Goal: Task Accomplishment & Management: Use online tool/utility

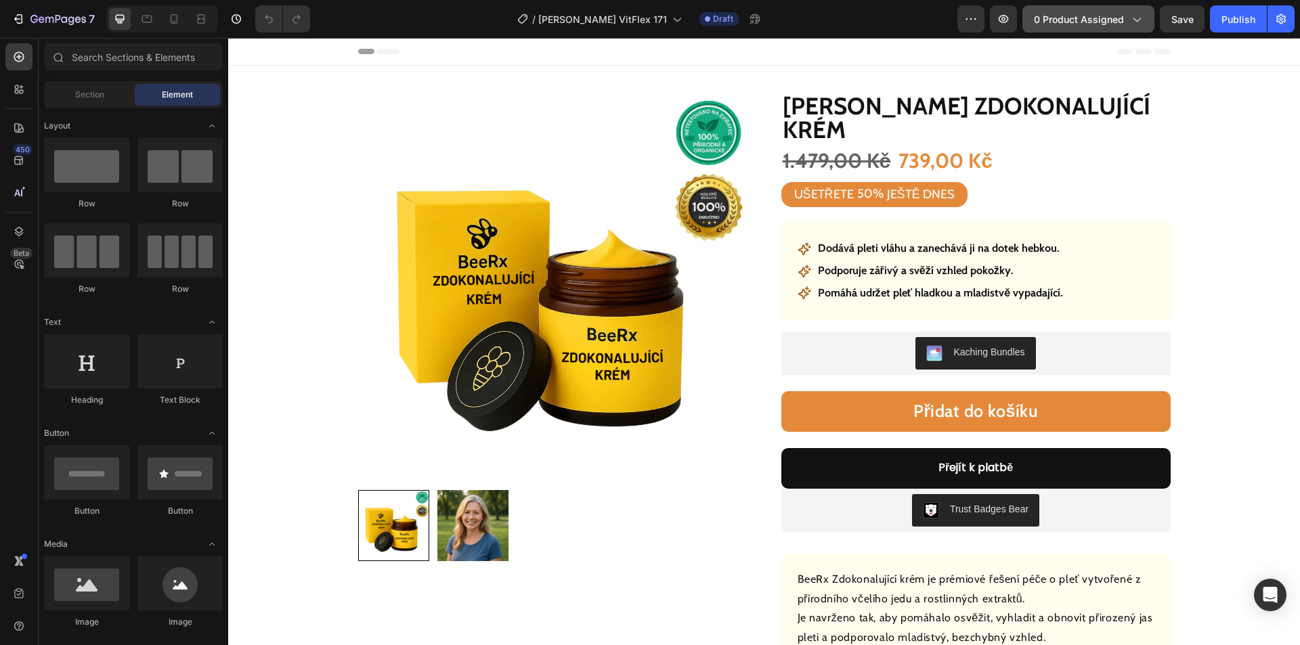
click at [1088, 19] on span "0 product assigned" at bounding box center [1079, 19] width 90 height 14
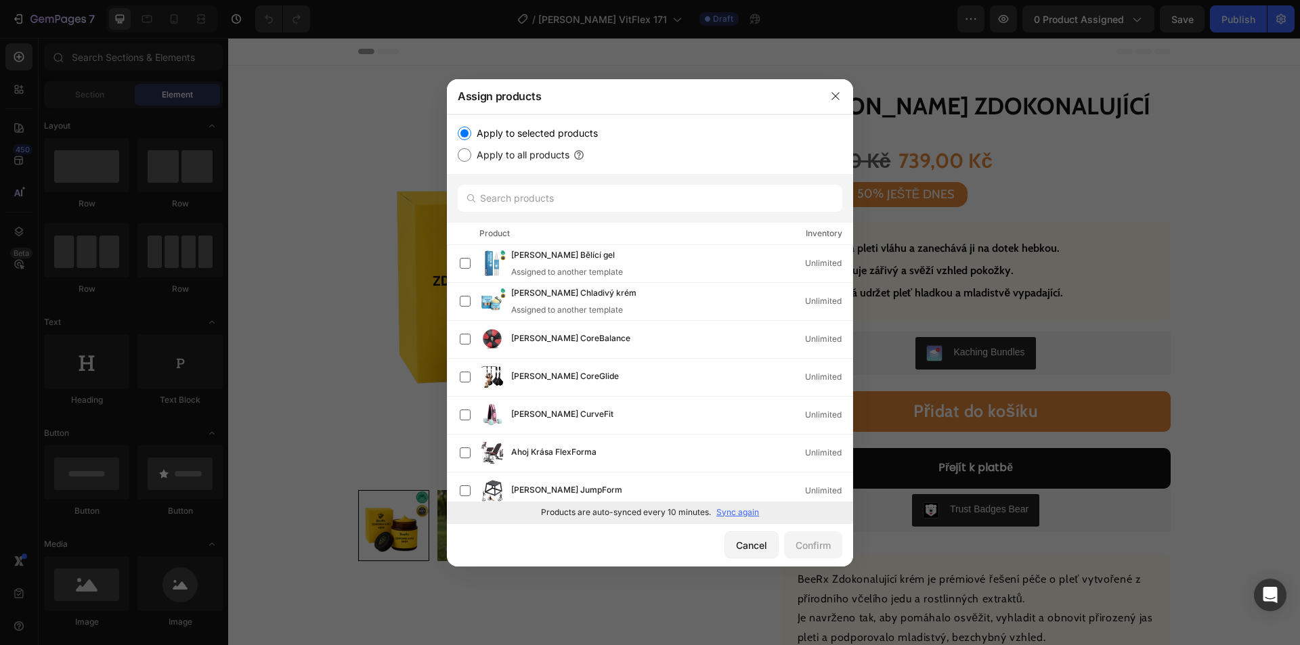
click at [744, 514] on p "Sync again" at bounding box center [737, 512] width 43 height 12
click at [556, 194] on input "text" at bounding box center [650, 198] width 384 height 27
paste input "[PERSON_NAME] výživný olej"
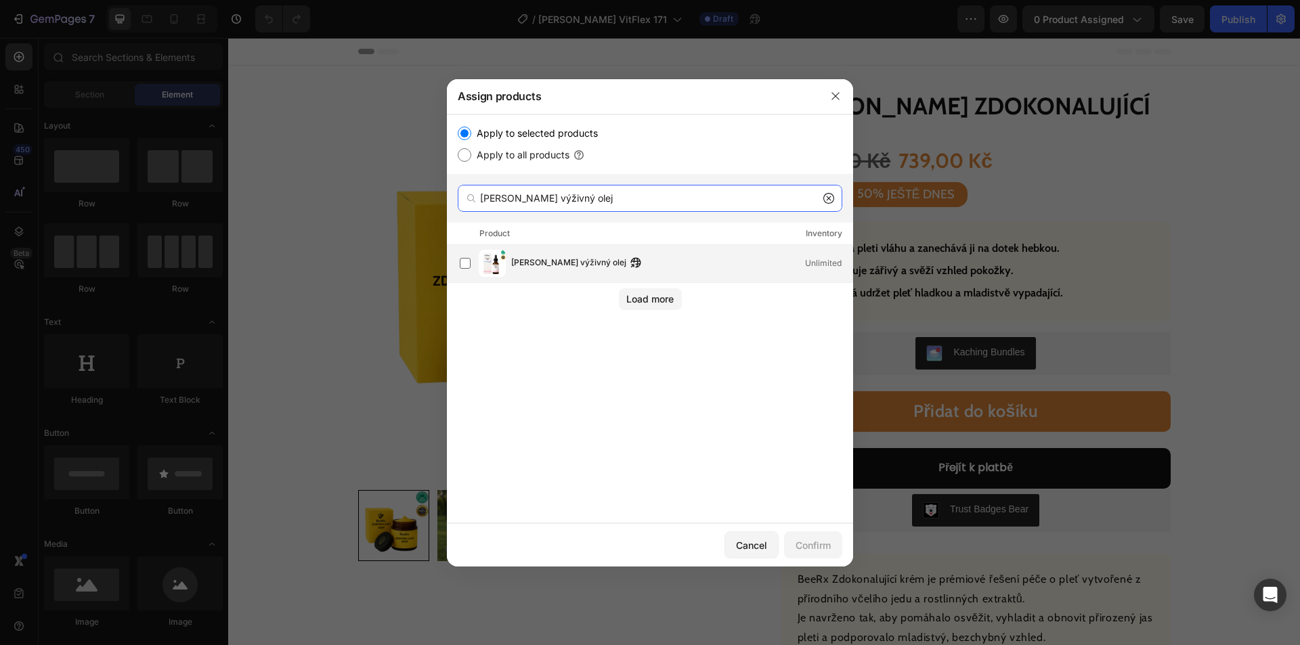
type input "[PERSON_NAME] výživný olej"
click at [550, 276] on div "[PERSON_NAME] výživný olej Unlimited" at bounding box center [656, 263] width 393 height 27
click at [805, 543] on div "Confirm" at bounding box center [812, 545] width 35 height 14
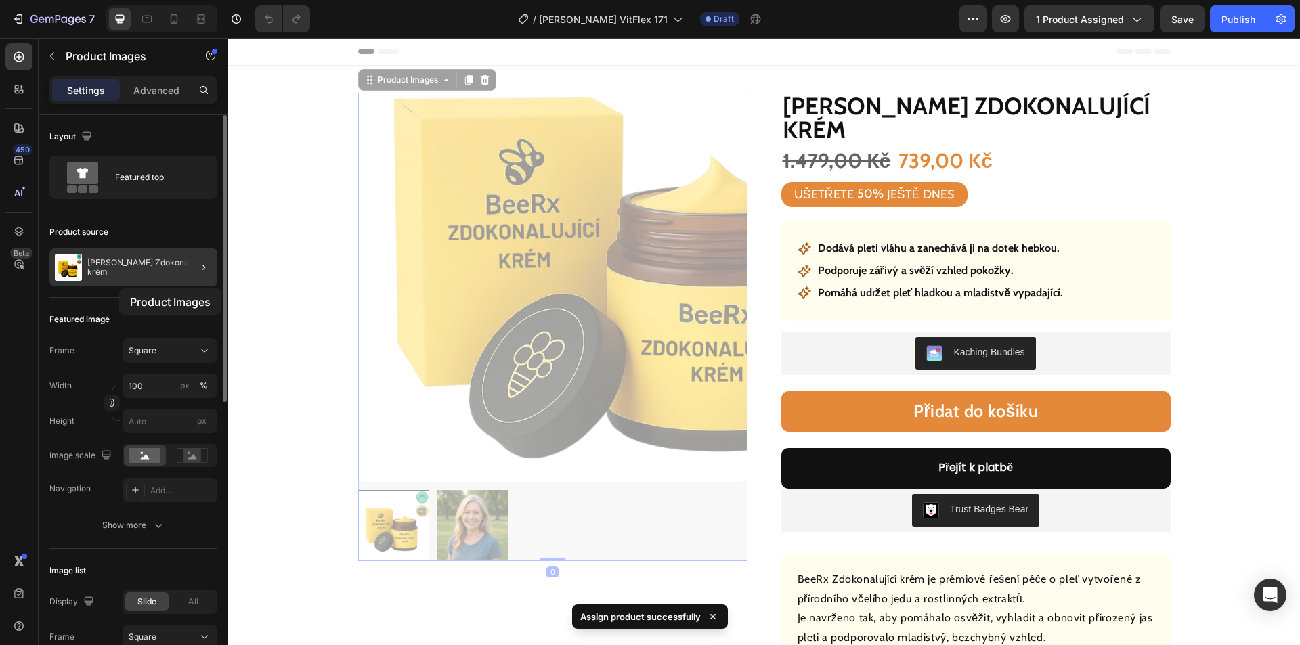
click at [116, 282] on div "[PERSON_NAME] Zdokonalující krém" at bounding box center [133, 267] width 168 height 38
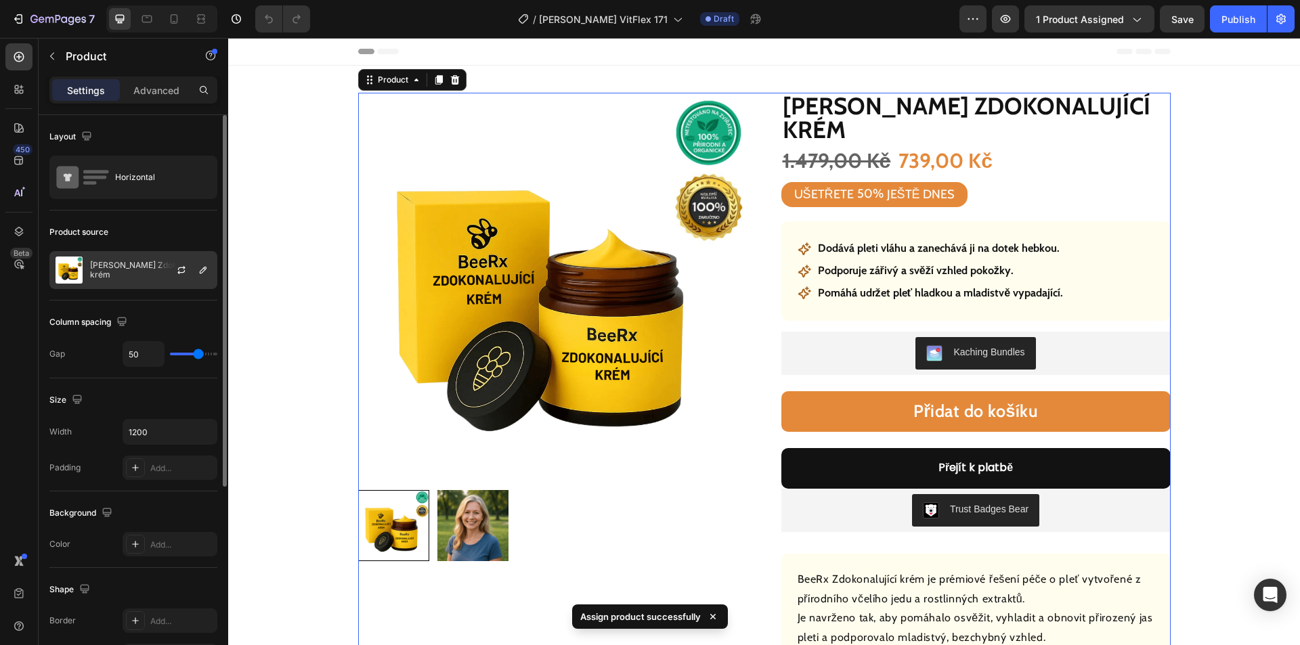
click at [127, 274] on div "[PERSON_NAME] Zdokonalující krém" at bounding box center [133, 270] width 168 height 38
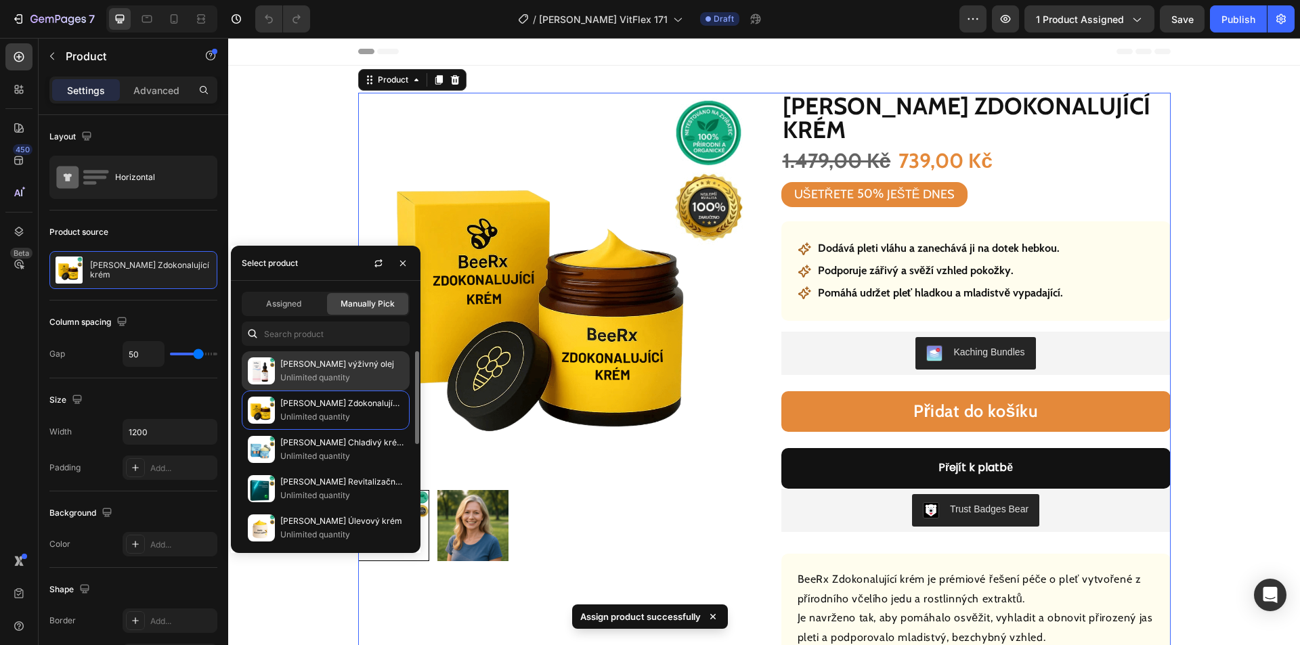
click at [322, 379] on p "Unlimited quantity" at bounding box center [341, 378] width 123 height 14
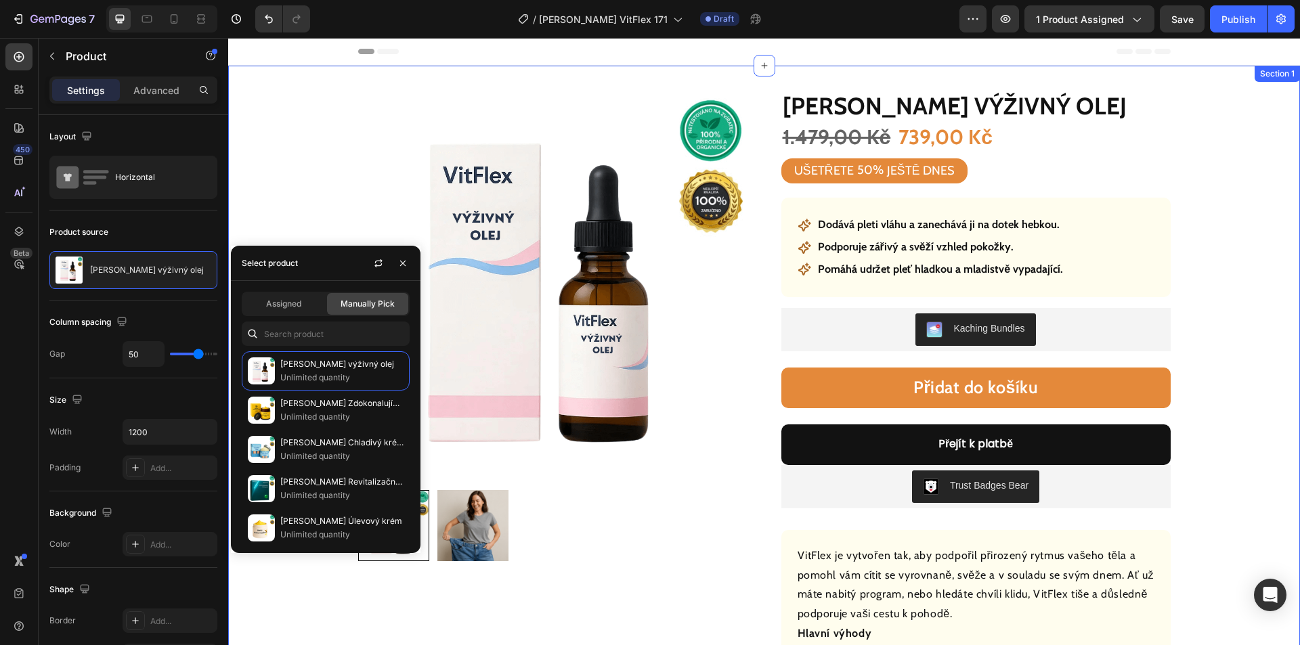
click at [248, 129] on div "Product Images Row Ahoj Krása výživný olej Product Title 1.479,00 Kč Product Pr…" at bounding box center [763, 486] width 1071 height 840
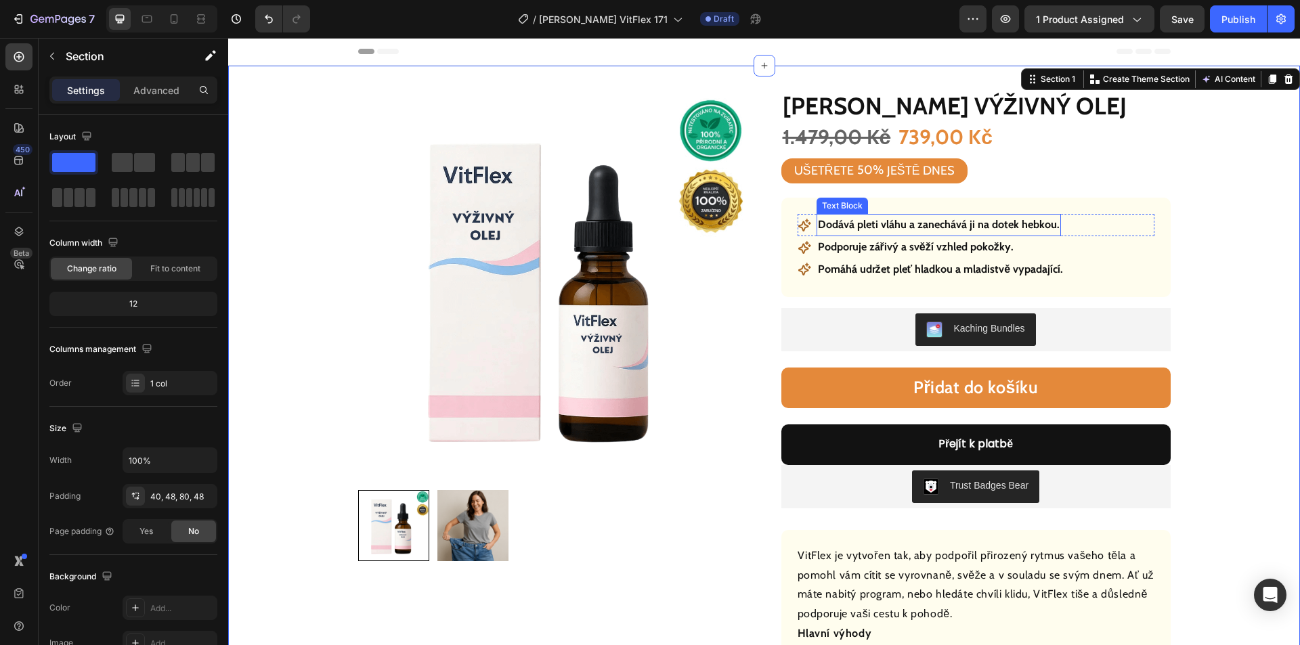
click at [921, 231] on p "Dodává pleti vláhu a zanechává ji na dotek hebkou." at bounding box center [939, 225] width 242 height 20
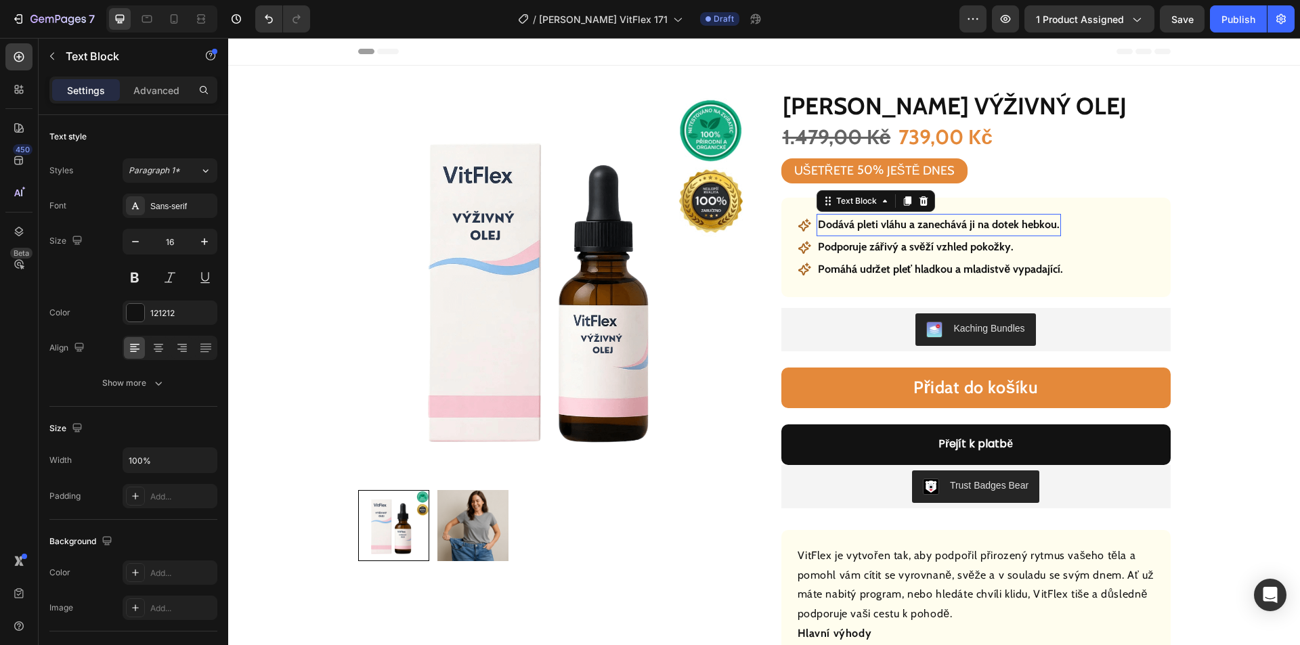
click at [924, 227] on p "Dodává pleti vláhu a zanechává ji na dotek hebkou." at bounding box center [939, 225] width 242 height 20
click at [925, 246] on p "Podporuje zářivý a svěží vzhled pokožky." at bounding box center [916, 248] width 196 height 20
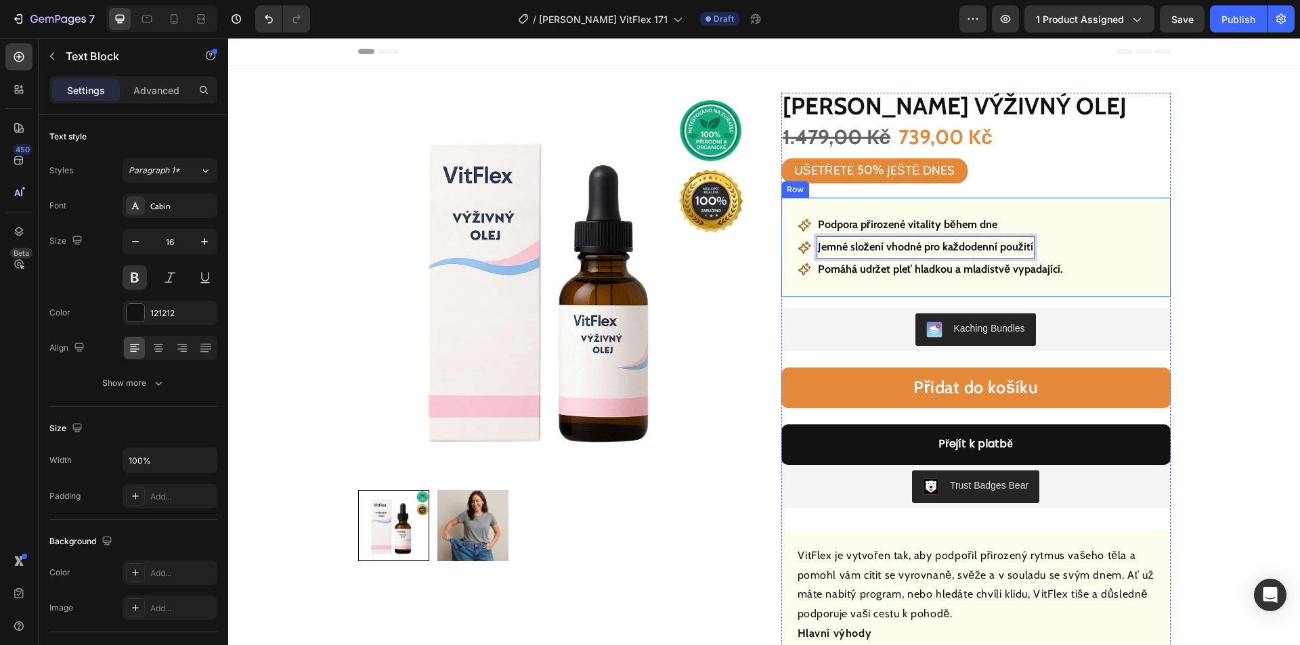
click at [946, 276] on p "Pomáhá udržet pleť hladkou a mladistvě vypadající." at bounding box center [941, 270] width 246 height 20
click at [951, 270] on p "Pomáhá udržet pleť hladkou a mladistvě vypadající." at bounding box center [941, 270] width 246 height 20
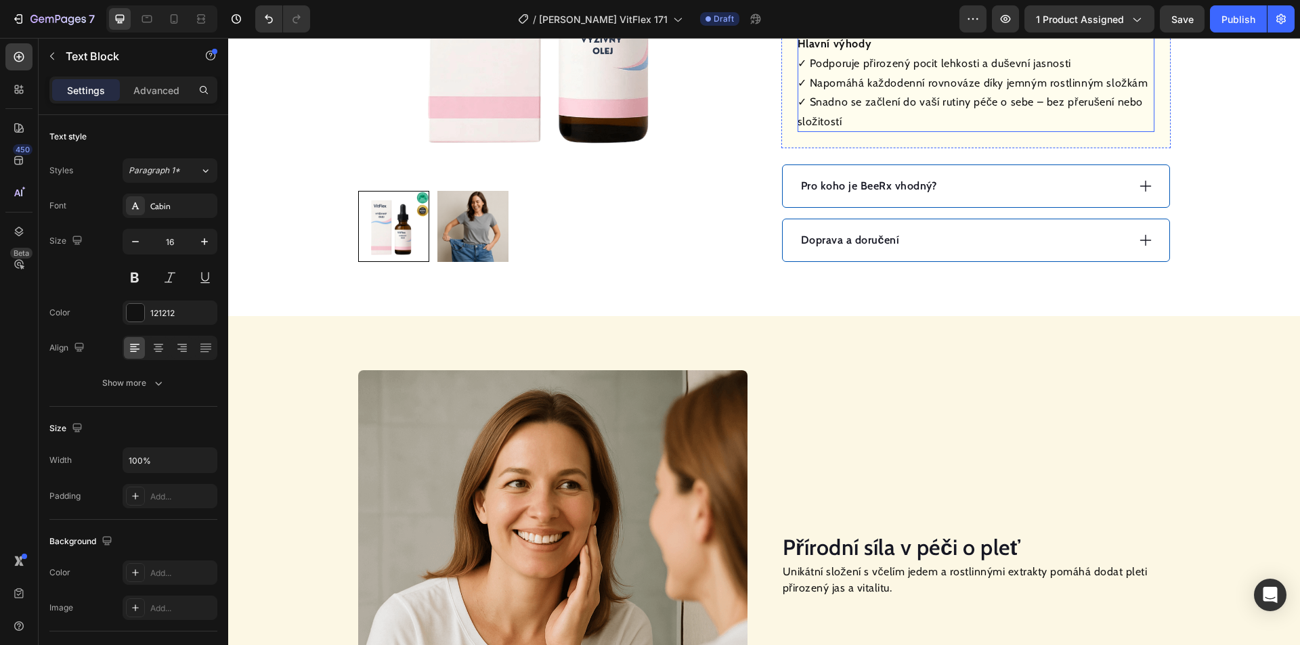
scroll to position [609, 0]
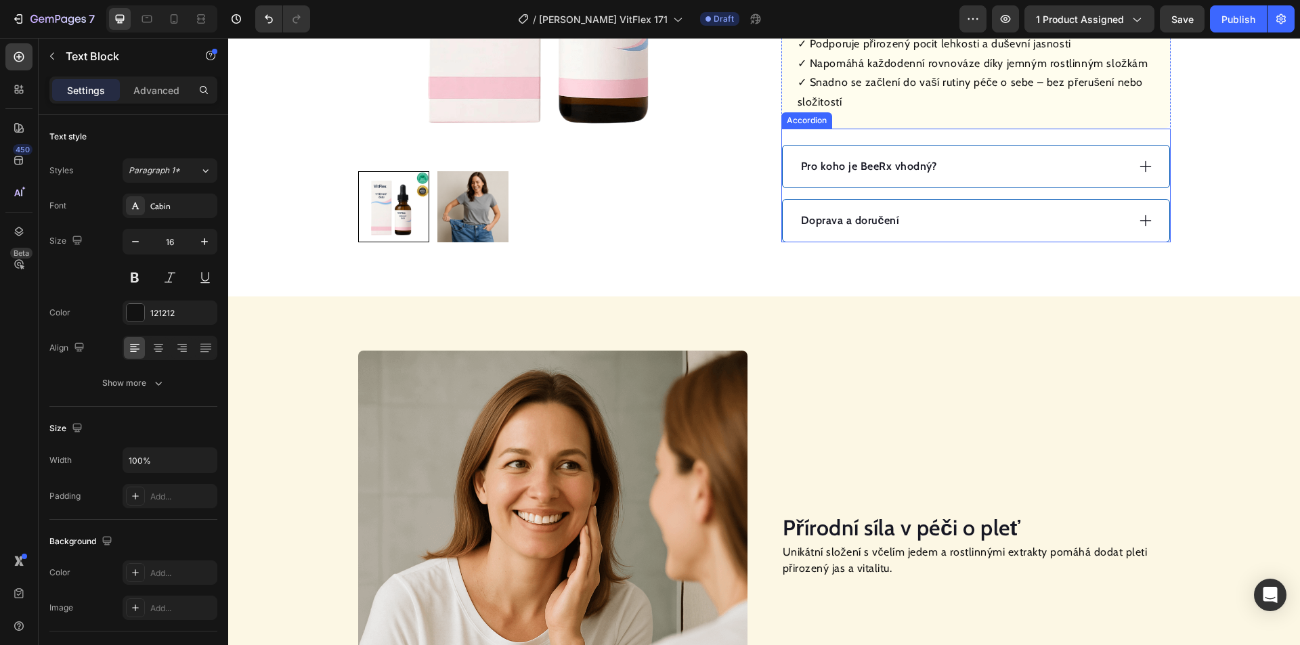
click at [980, 214] on div "Doprava a doručení" at bounding box center [963, 221] width 328 height 20
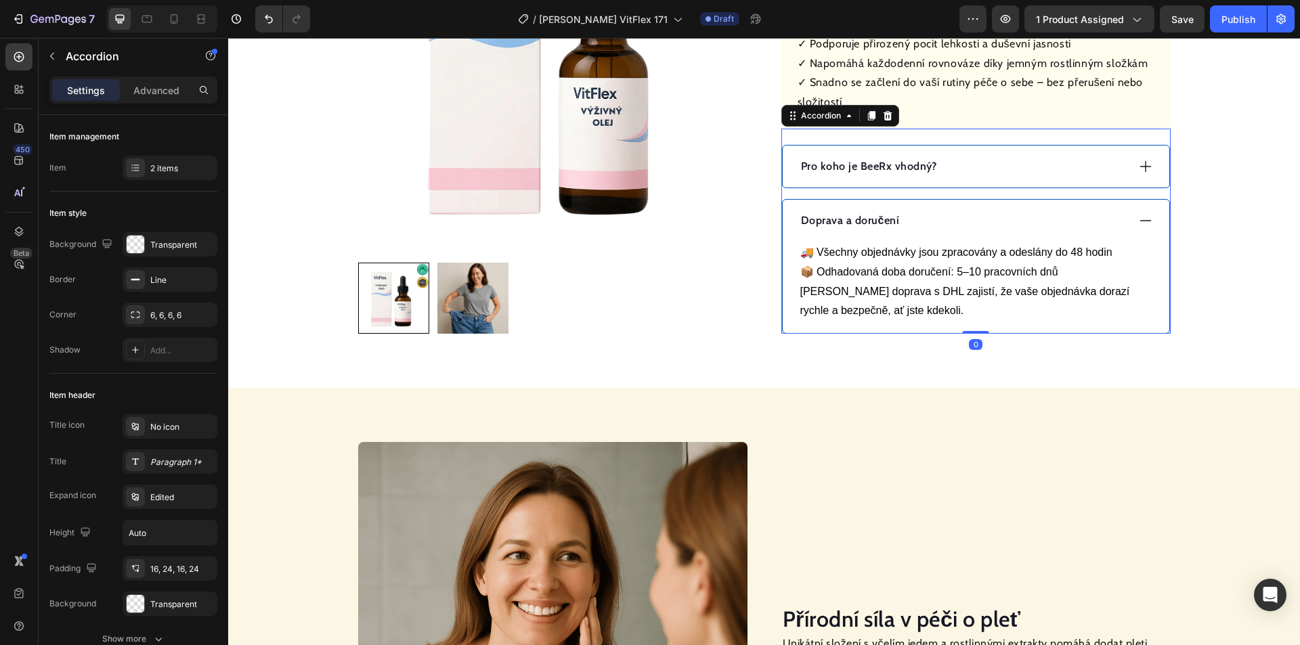
click at [980, 214] on div "Doprava a doručení" at bounding box center [963, 221] width 328 height 20
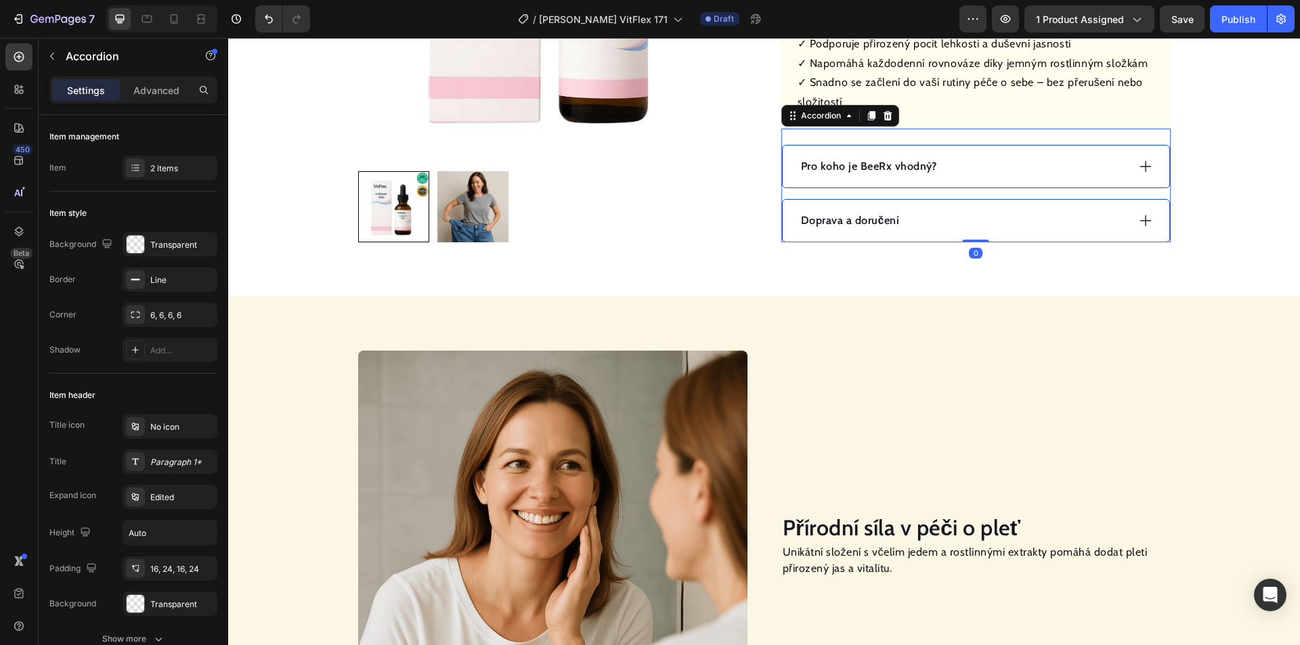
click at [981, 169] on div "Pro koho je BeeRx vhodný?" at bounding box center [963, 166] width 328 height 20
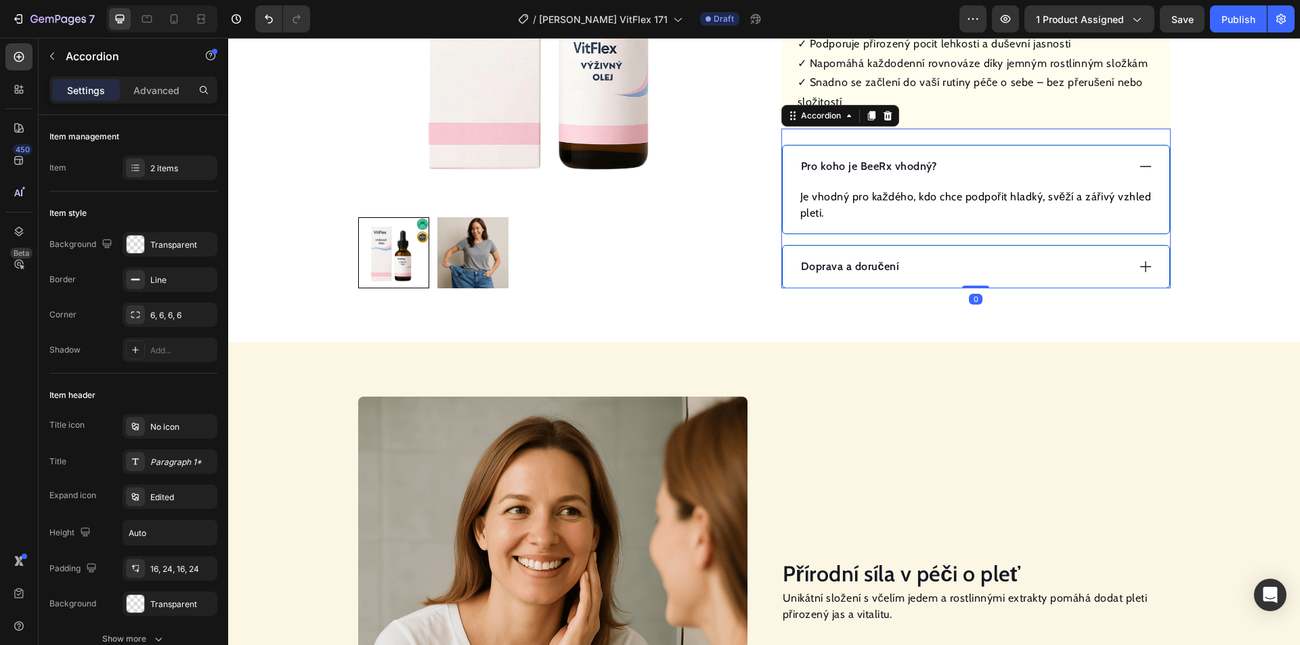
click at [982, 168] on div "Pro koho je BeeRx vhodný?" at bounding box center [963, 166] width 328 height 20
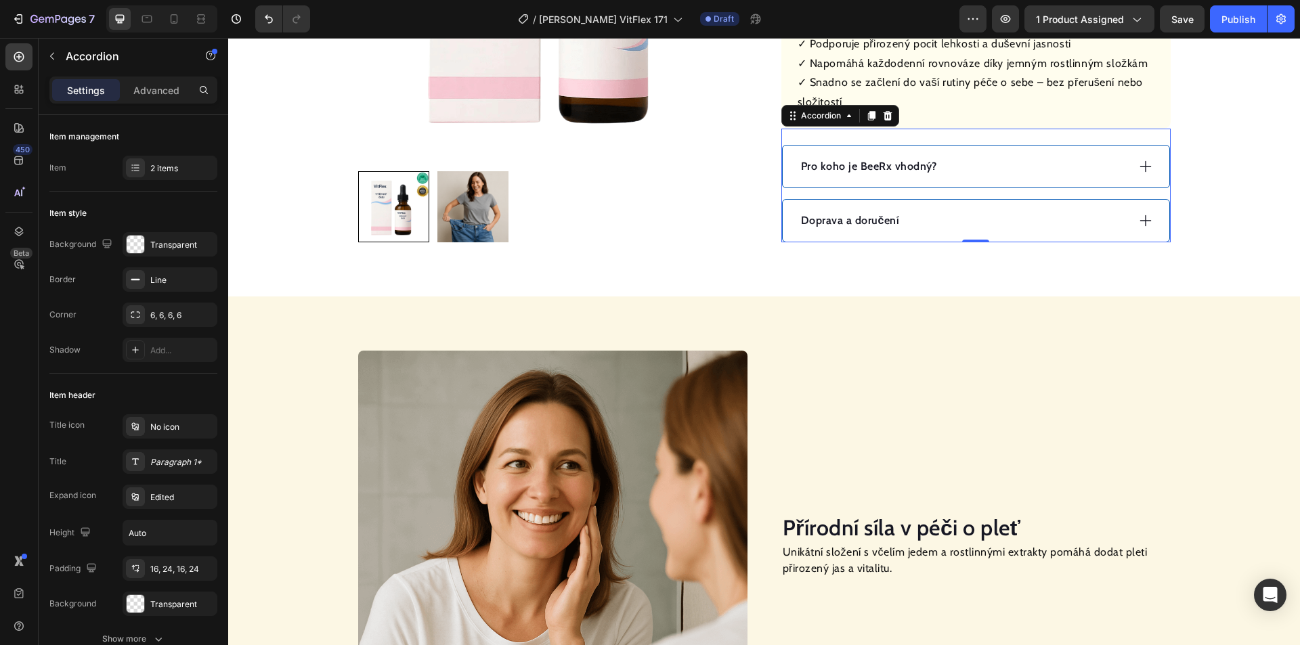
click at [1034, 162] on div "Pro koho je BeeRx vhodný?" at bounding box center [963, 166] width 328 height 20
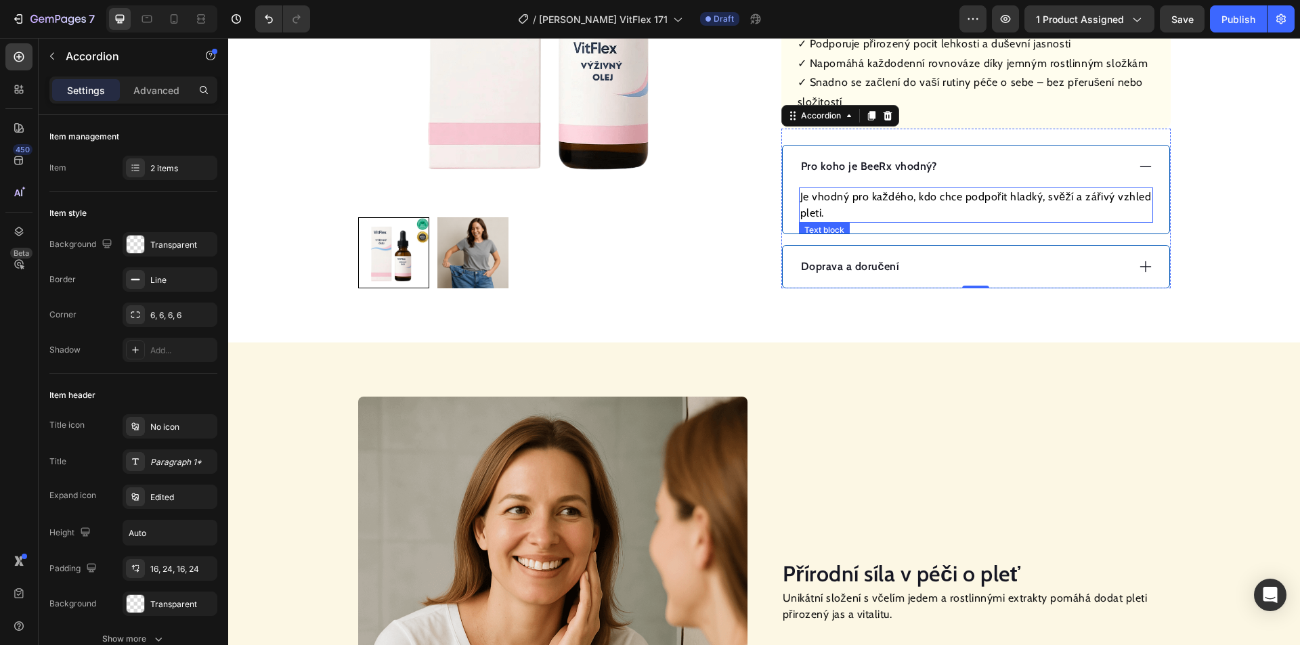
click at [873, 168] on p "Pro koho je BeeRx vhodný?" at bounding box center [869, 166] width 136 height 16
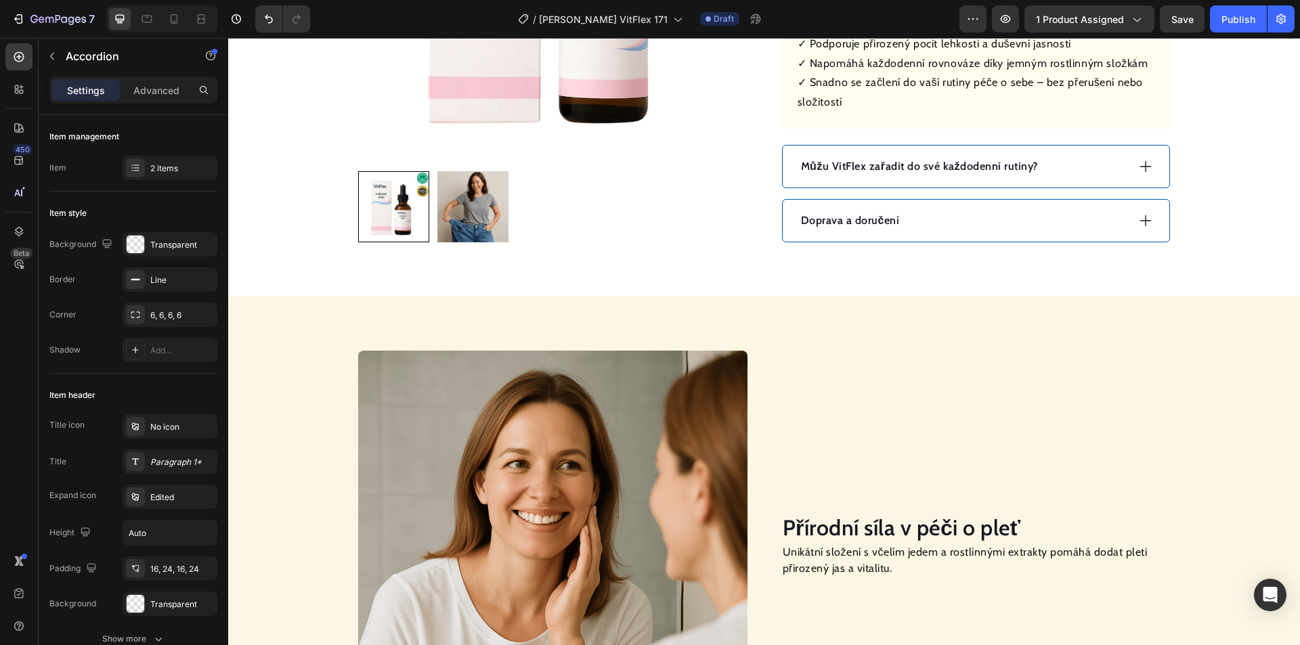
click at [1066, 175] on div "Můžu VitFlex zařadit do své každodenní rutiny?" at bounding box center [963, 166] width 328 height 20
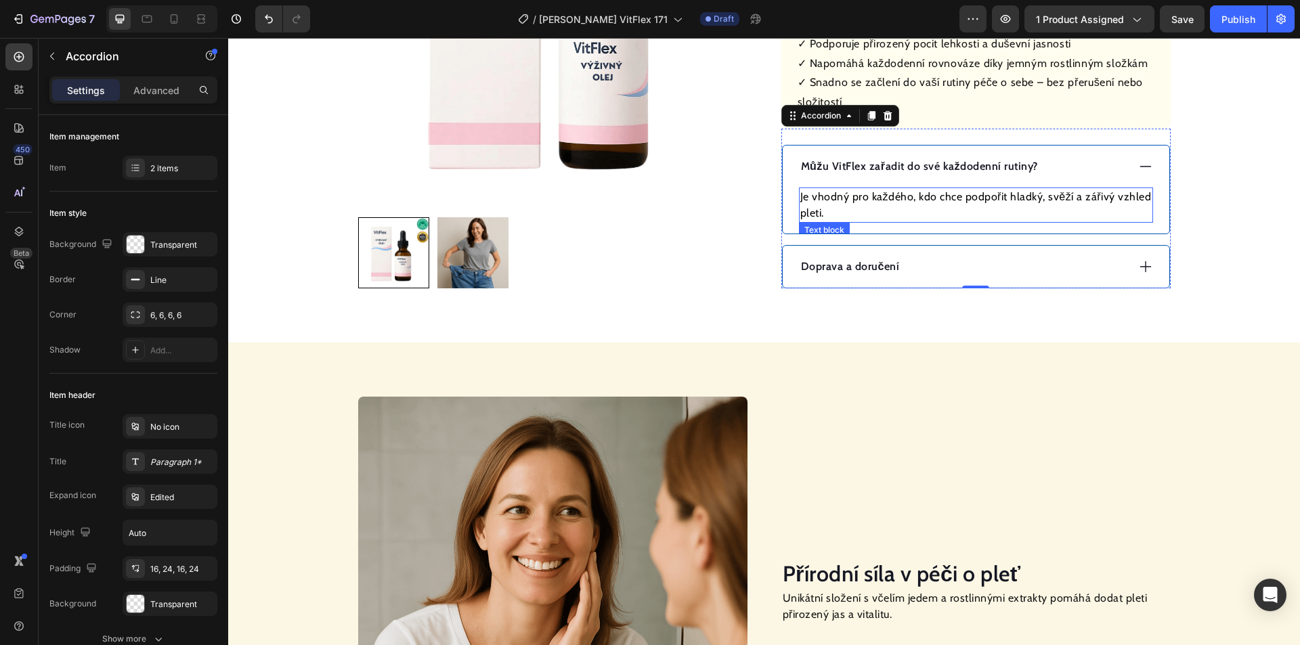
click at [906, 200] on p "Je vhodný pro každého, kdo chce podpořit hladký, svěží a zářivý vzhled pleti." at bounding box center [975, 205] width 351 height 32
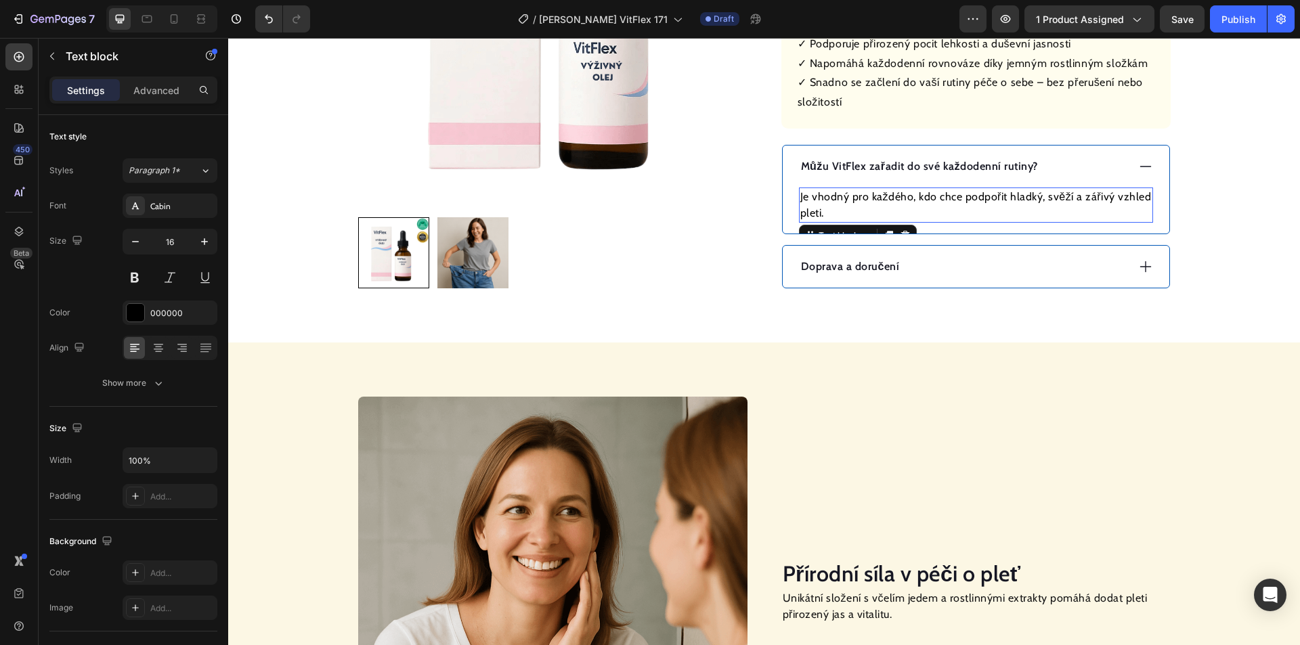
click at [906, 200] on p "Je vhodný pro každého, kdo chce podpořit hladký, svěží a zářivý vzhled pleti." at bounding box center [975, 205] width 351 height 32
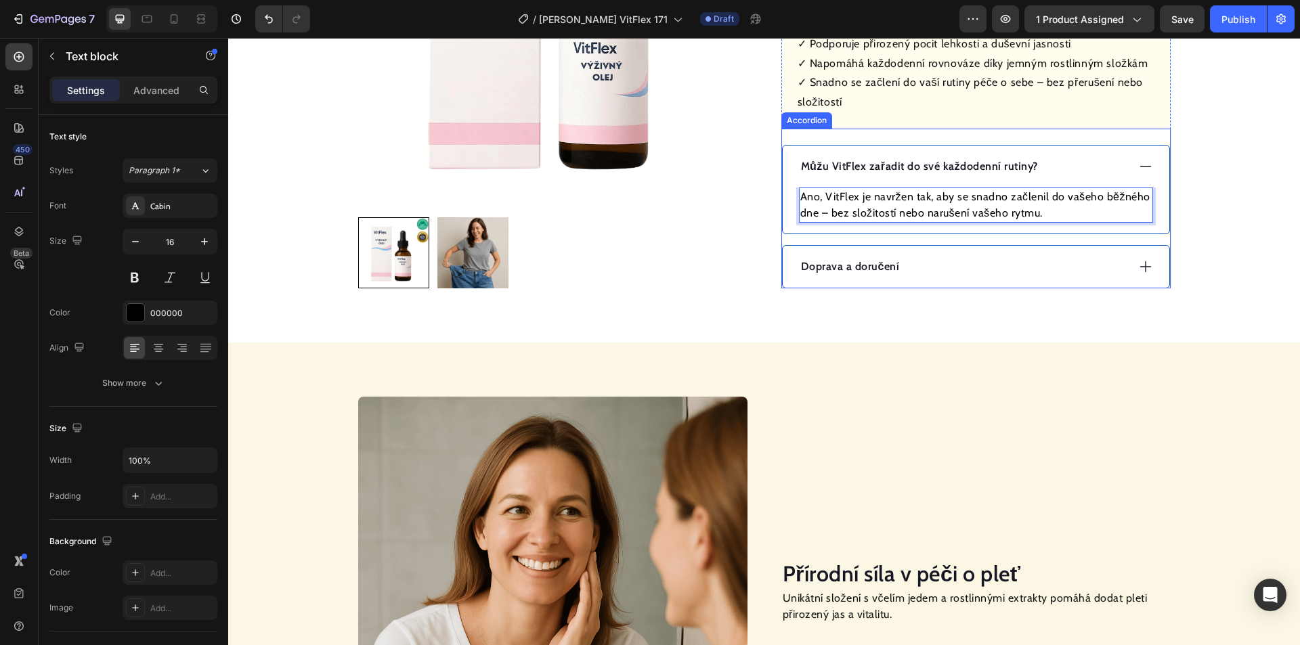
click at [935, 259] on div "Doprava a doručení" at bounding box center [963, 267] width 328 height 20
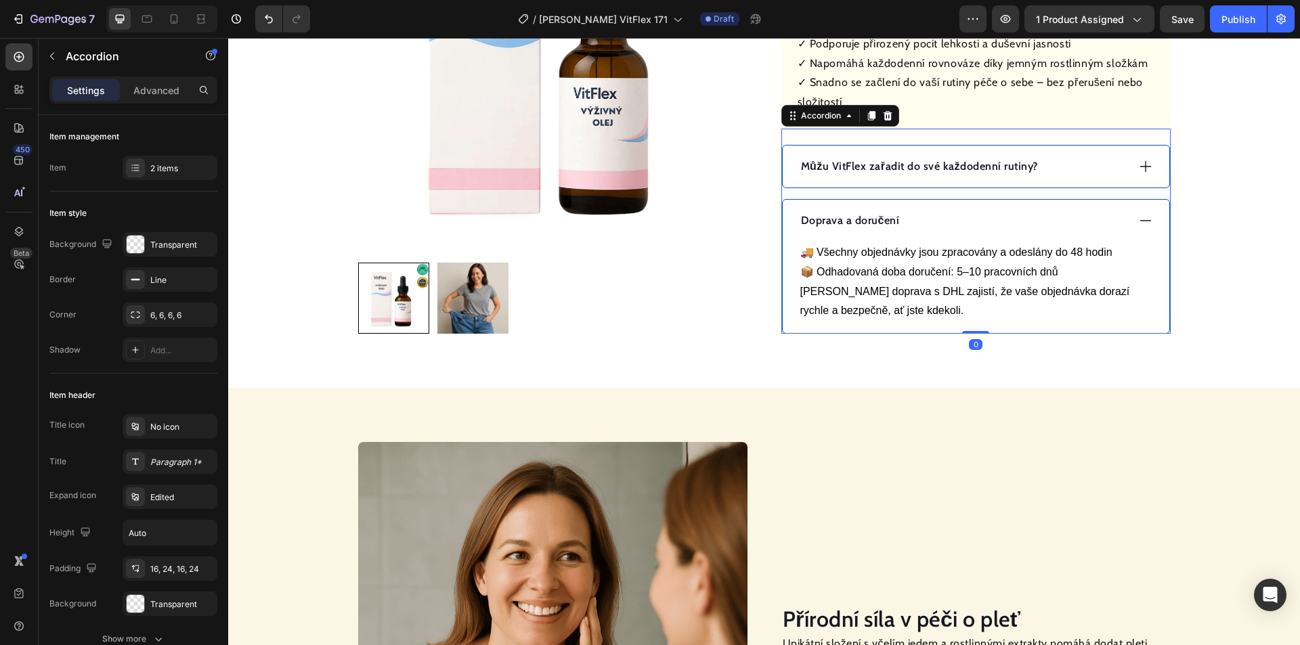
click at [935, 231] on div "Doprava a doručení" at bounding box center [963, 221] width 328 height 20
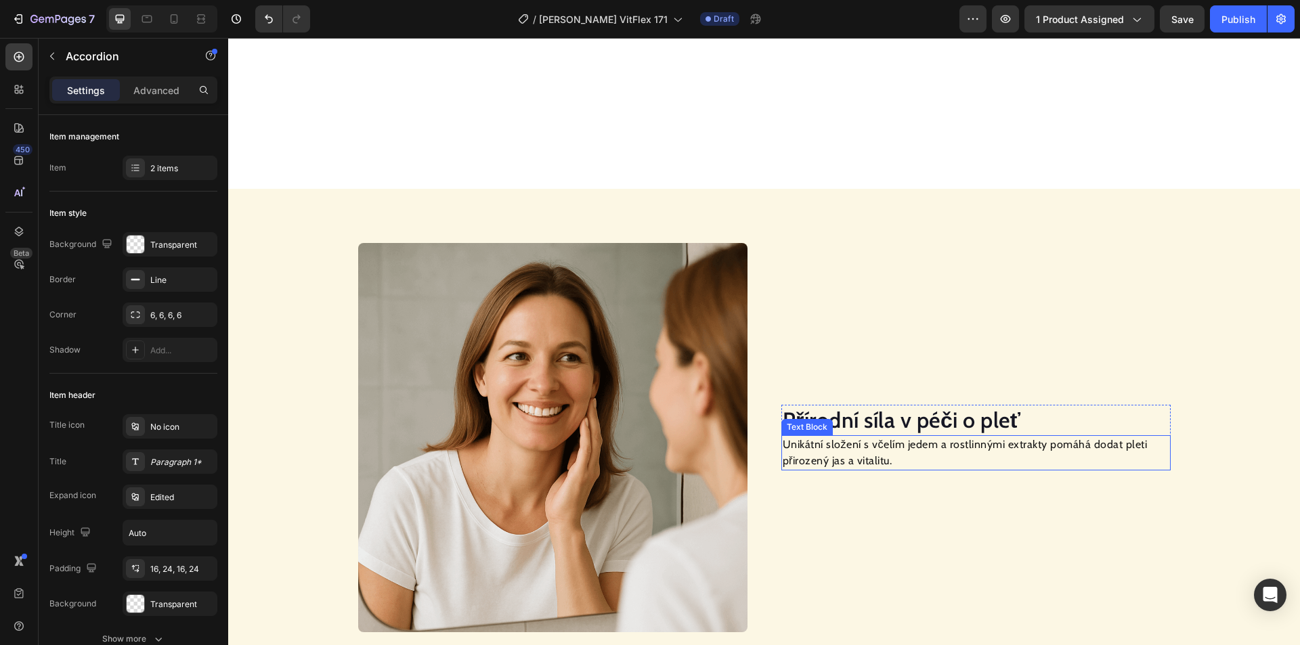
scroll to position [880, 0]
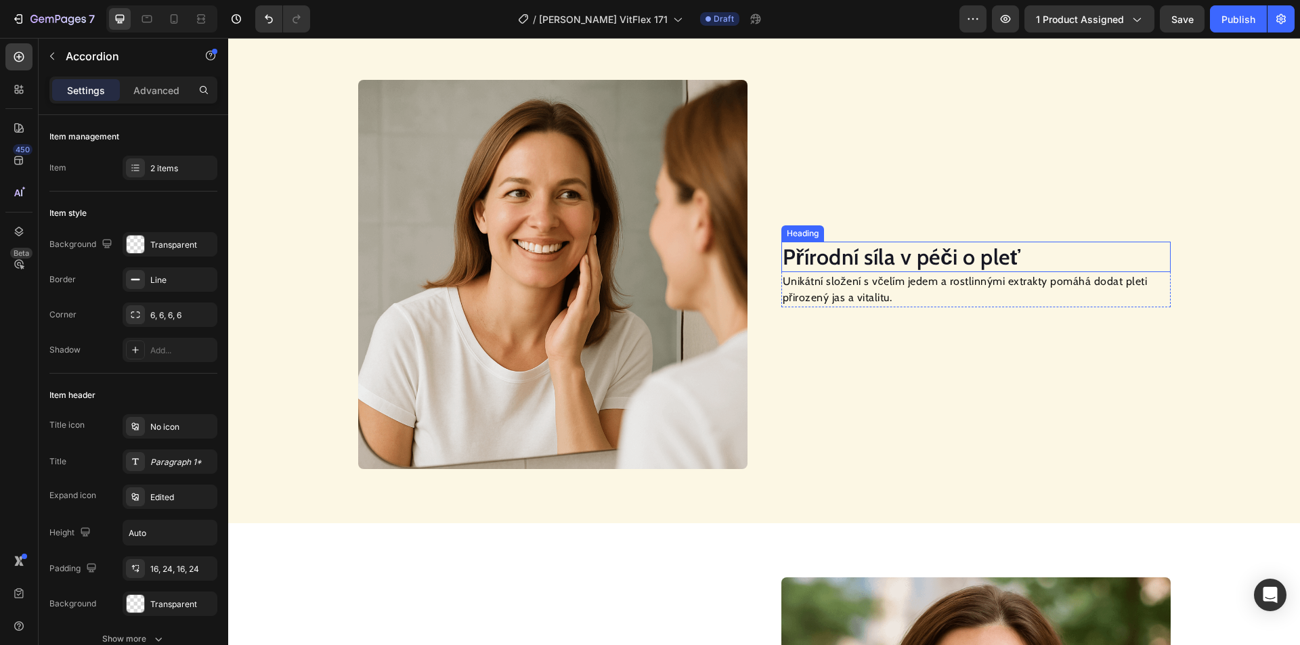
click at [863, 259] on h2 "Přírodní síla v péči o pleť" at bounding box center [975, 257] width 389 height 31
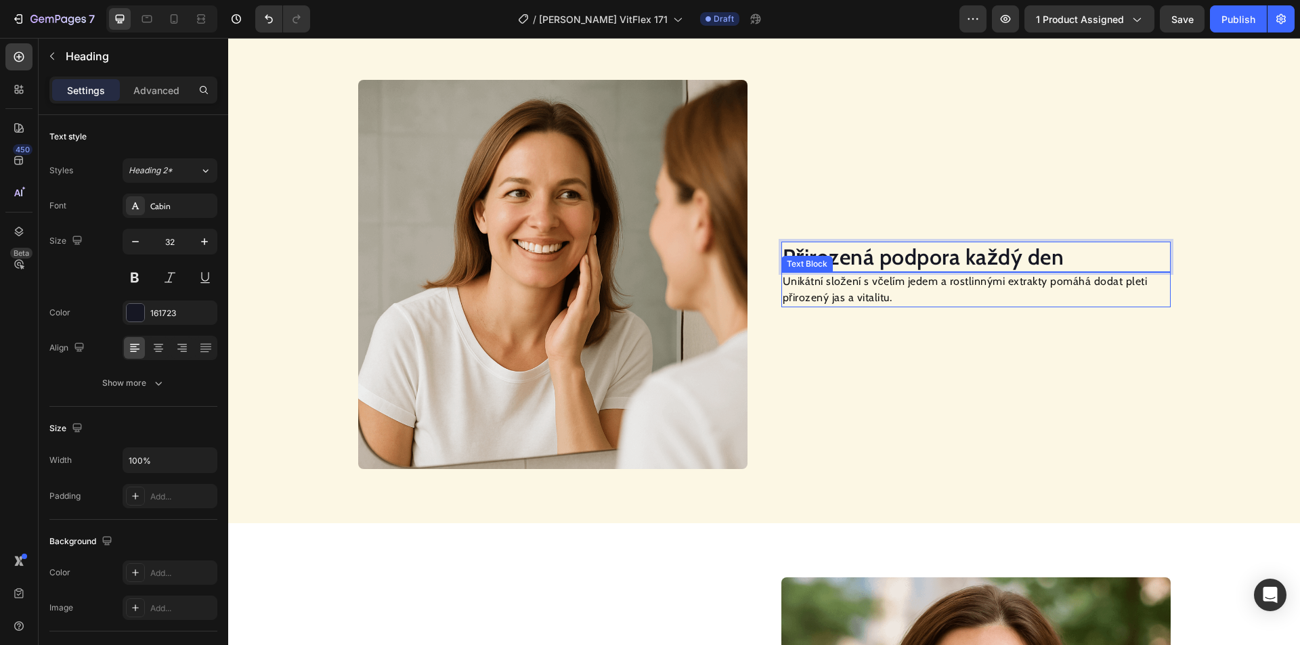
click at [854, 292] on p "Unikátní složení s včelím jedem a rostlinnými extrakty pomáhá dodat pleti přiro…" at bounding box center [975, 289] width 386 height 32
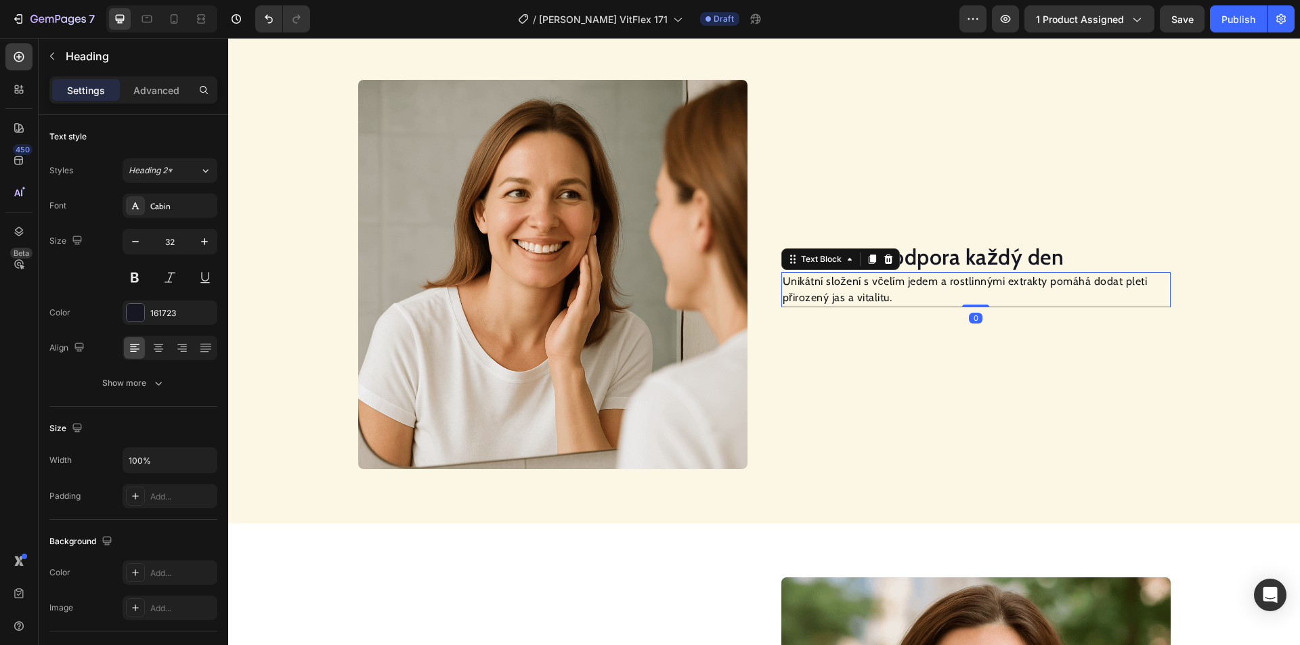
click at [851, 292] on p "Unikátní složení s včelím jedem a rostlinnými extrakty pomáhá dodat pleti přiro…" at bounding box center [975, 289] width 386 height 32
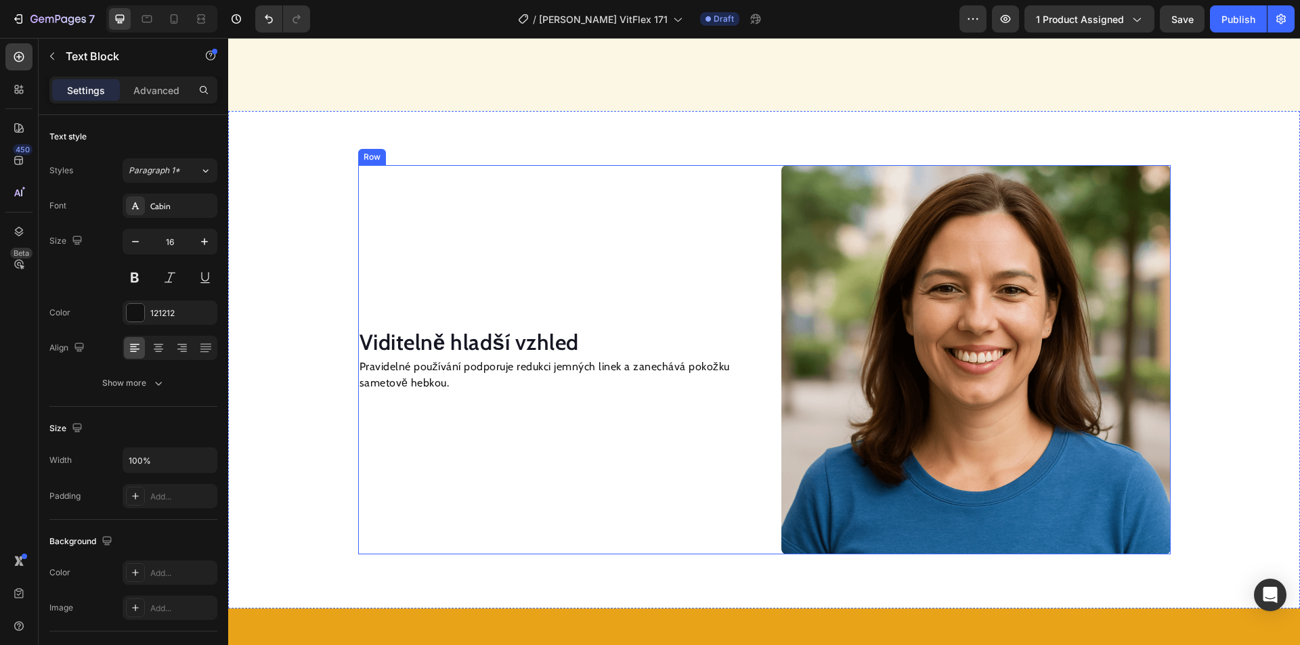
scroll to position [1413, 0]
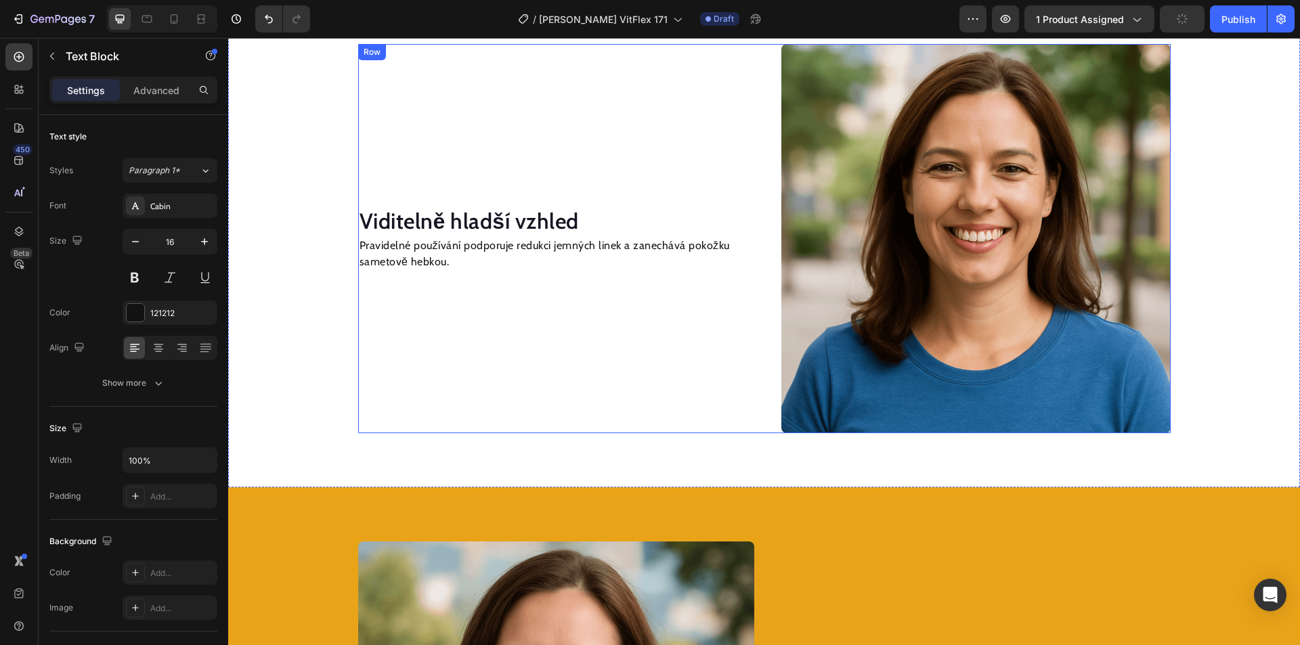
click at [455, 218] on h2 "Viditelně hladší vzhled" at bounding box center [552, 221] width 389 height 31
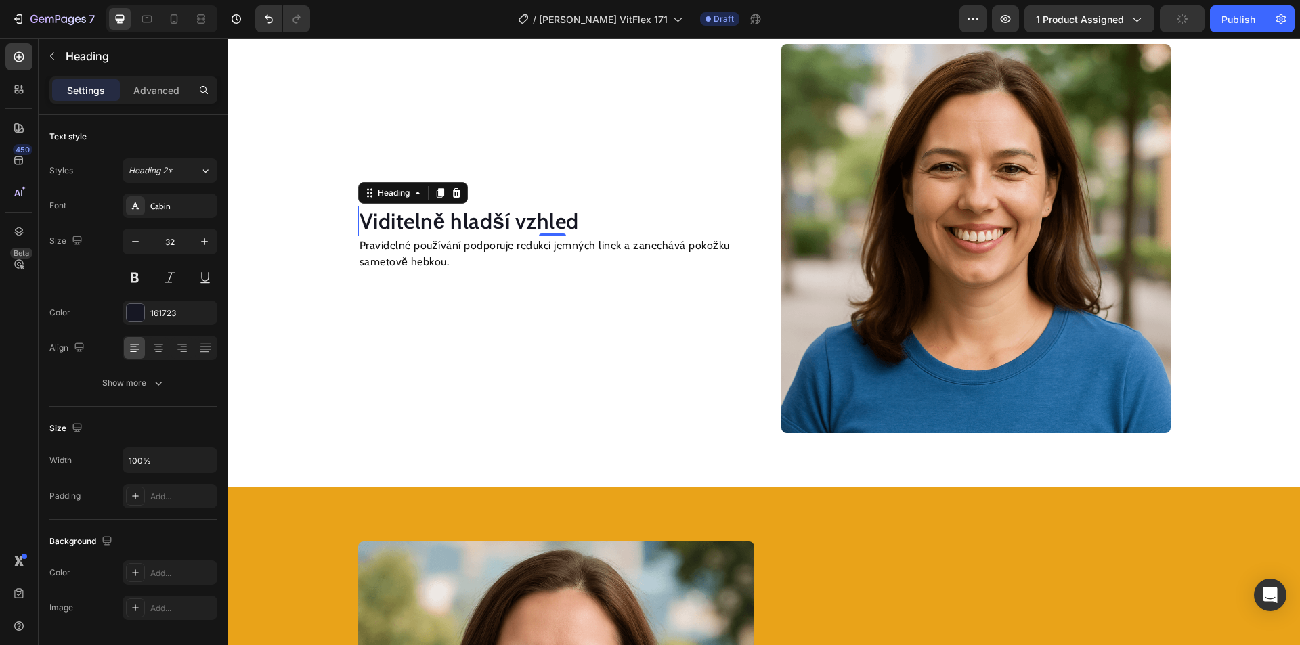
click at [455, 218] on h2 "Viditelně hladší vzhled" at bounding box center [552, 221] width 389 height 31
click at [412, 265] on p "Pravidelné používání podporuje redukci jemných linek a zanechává pokožku sameto…" at bounding box center [552, 254] width 386 height 32
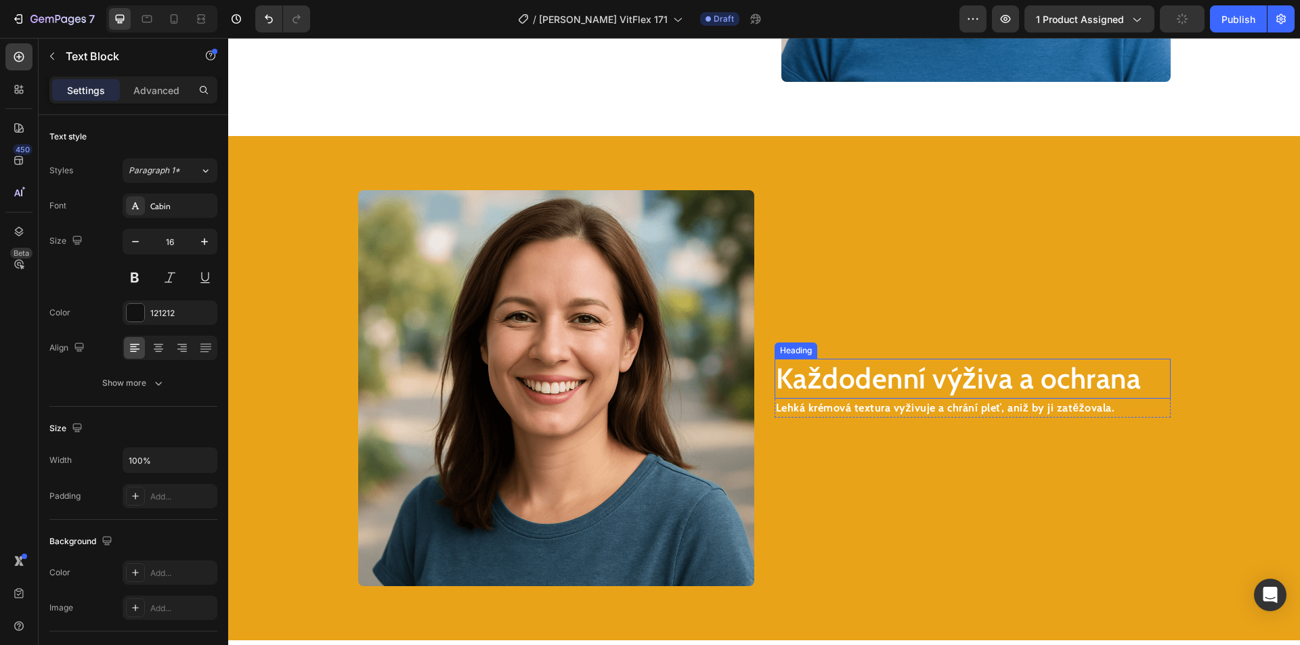
scroll to position [1819, 0]
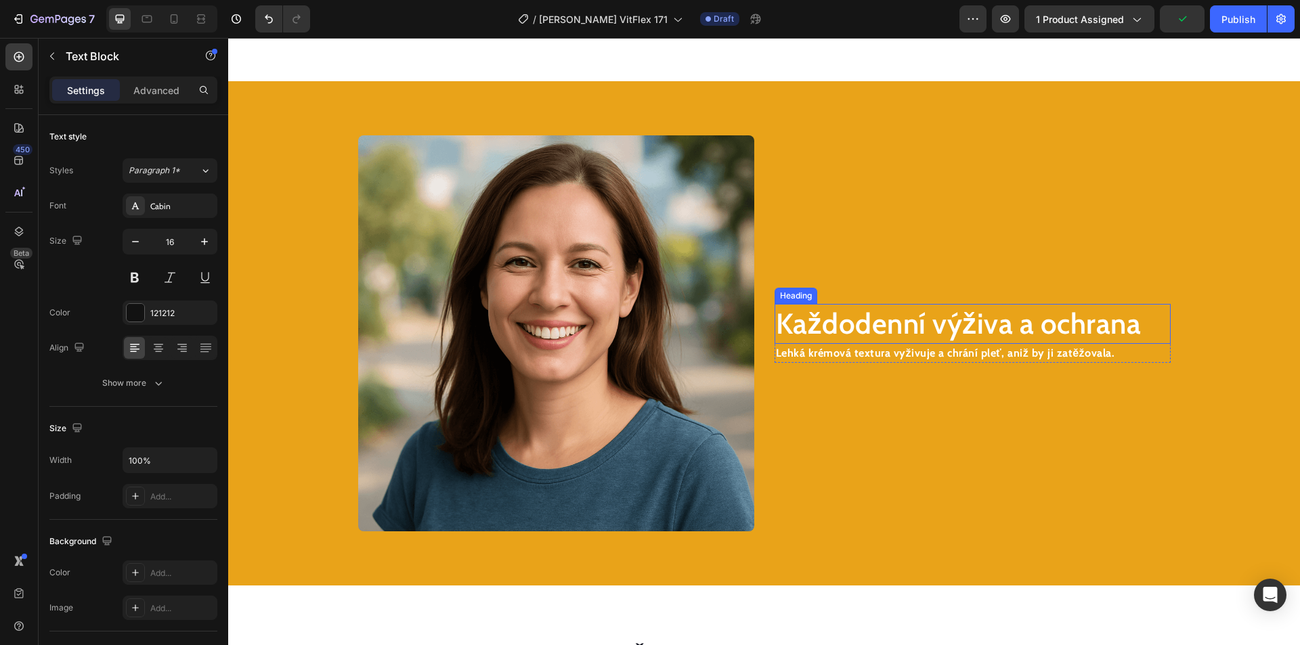
click at [831, 322] on h2 "Každodenní výživa a ochrana" at bounding box center [972, 324] width 396 height 40
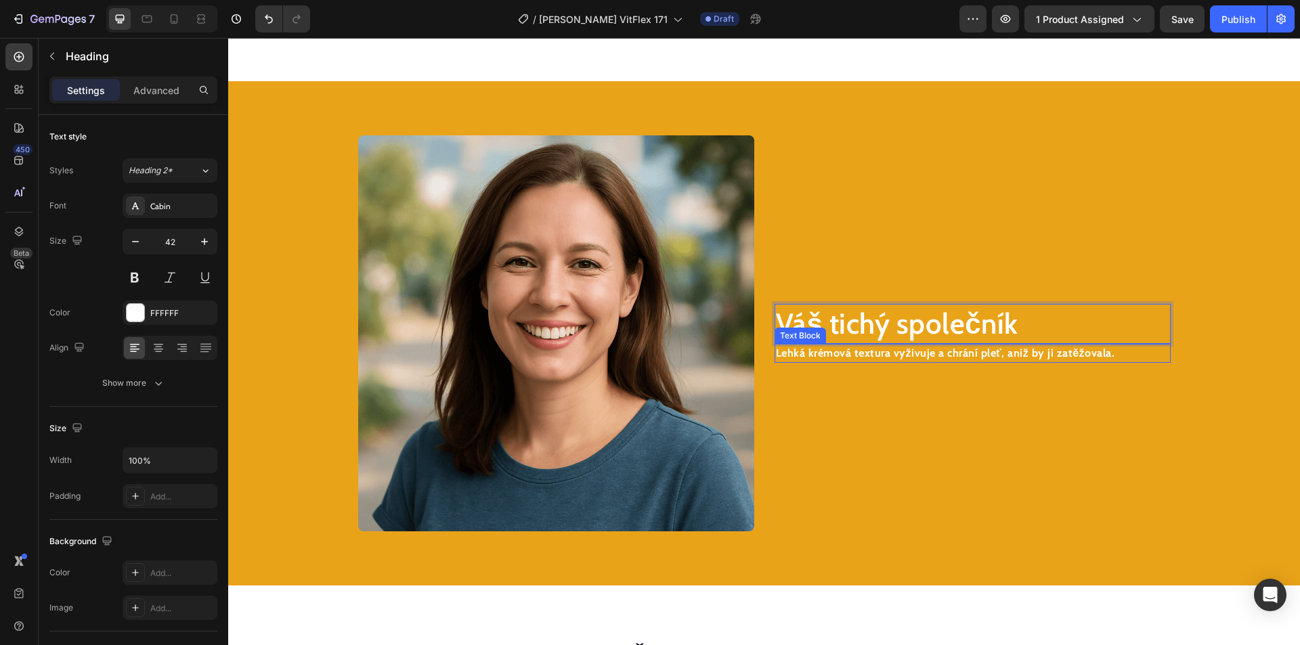
click at [824, 355] on strong "Lehká krémová textura vyživuje a chrání pleť, aniž by ji zatěžovala." at bounding box center [945, 353] width 339 height 13
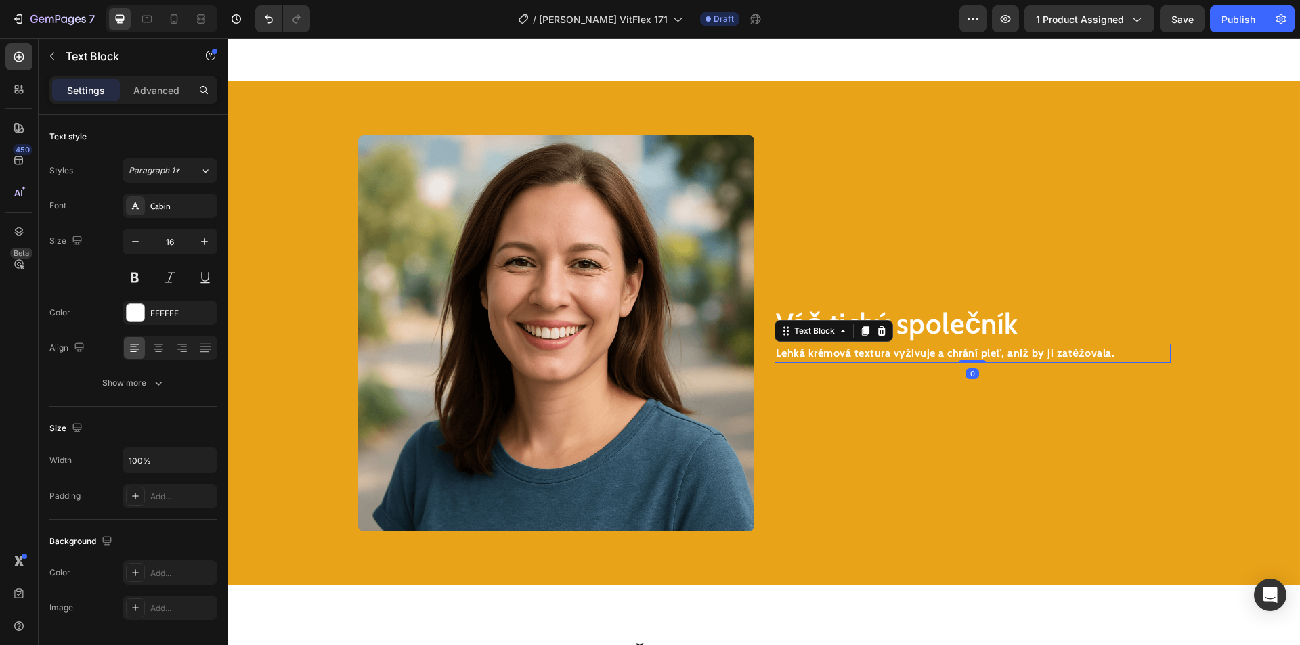
click at [824, 355] on strong "Lehká krémová textura vyživuje a chrání pleť, aniž by ji zatěžovala." at bounding box center [945, 353] width 339 height 13
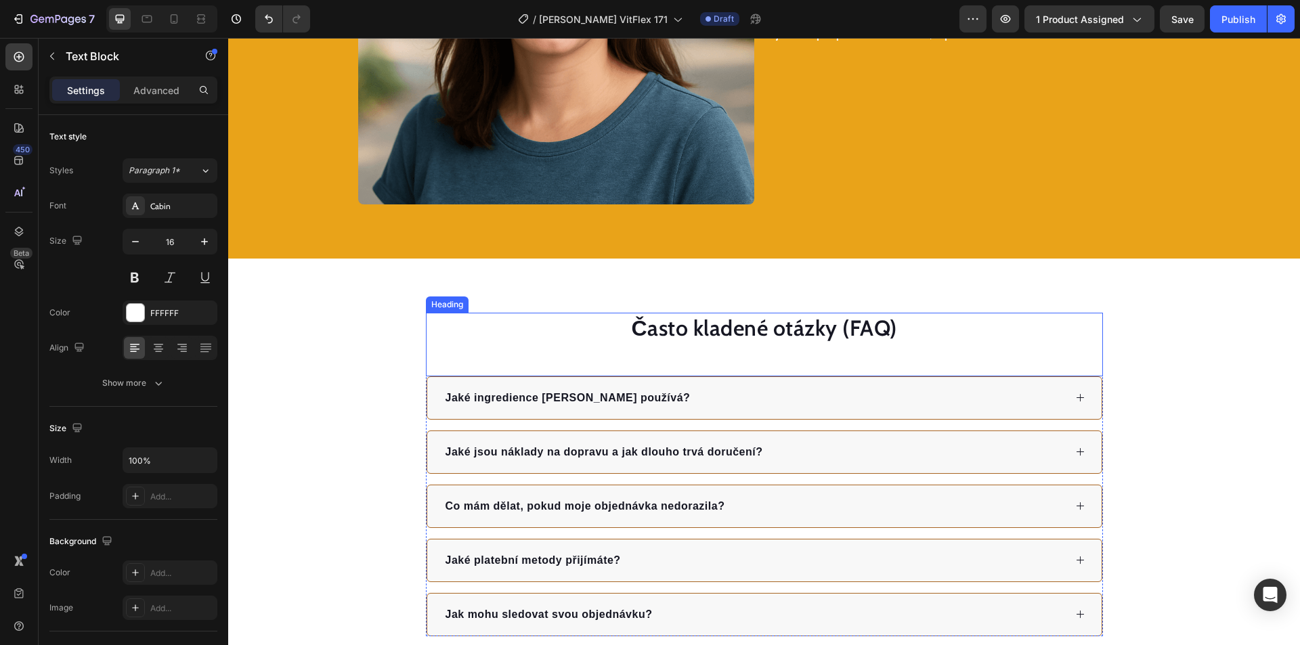
scroll to position [2354, 0]
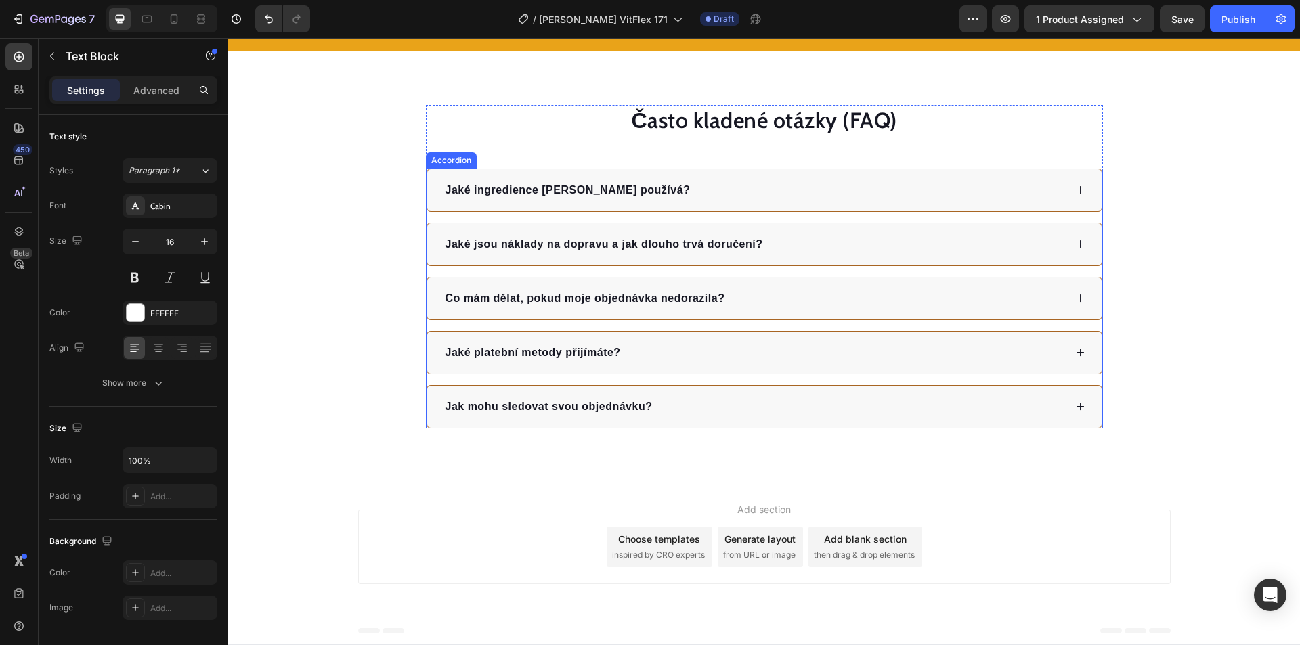
click at [795, 299] on div "Co mám dělat, pokud moje objednávka nedorazila?" at bounding box center [753, 298] width 621 height 20
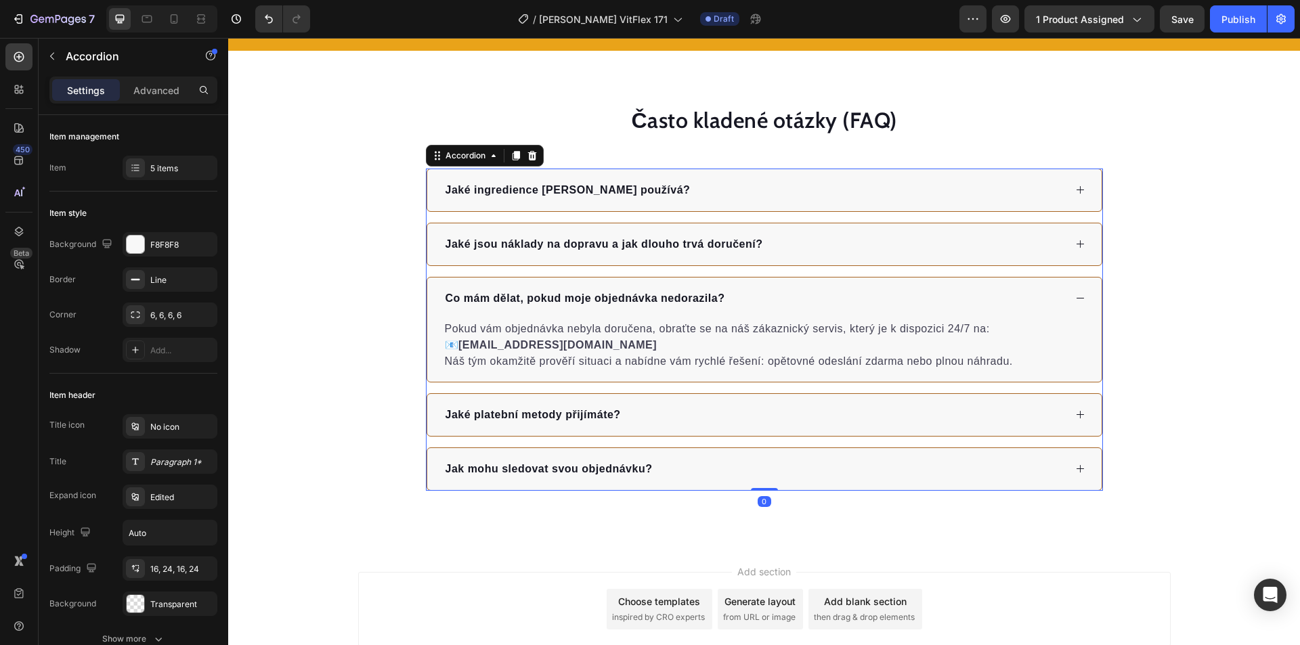
click at [795, 299] on div "Co mám dělat, pokud moje objednávka nedorazila?" at bounding box center [753, 298] width 621 height 20
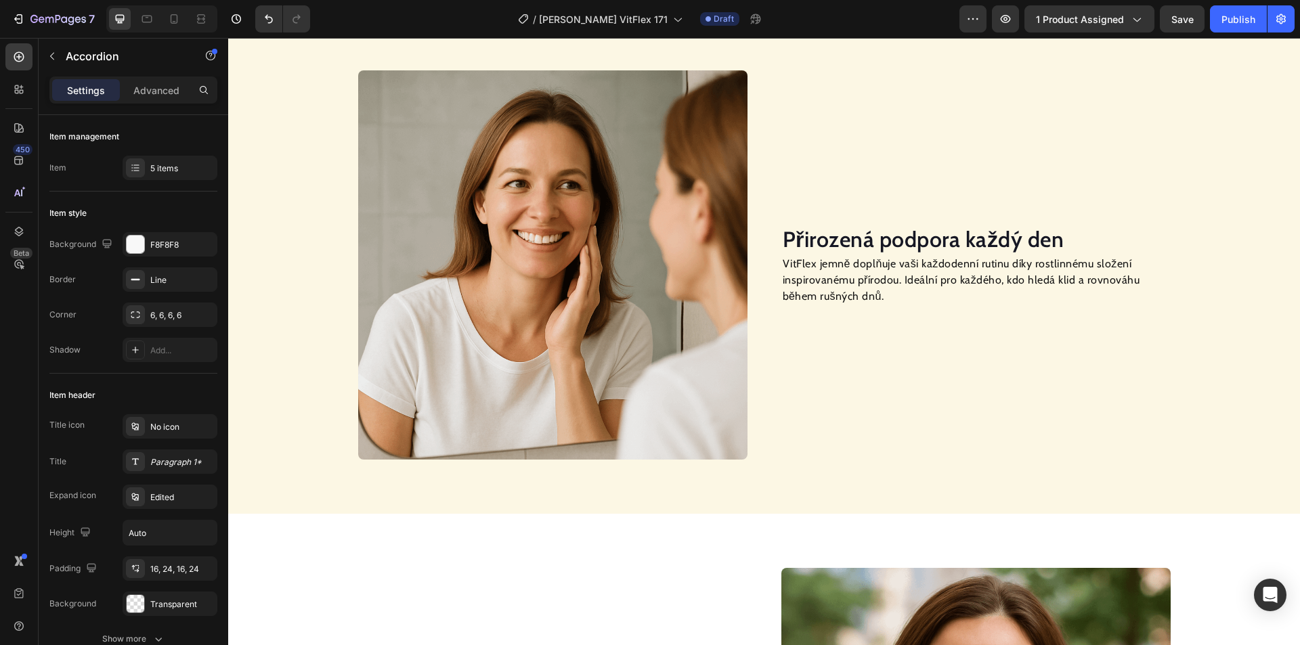
click at [579, 235] on img at bounding box center [552, 264] width 389 height 389
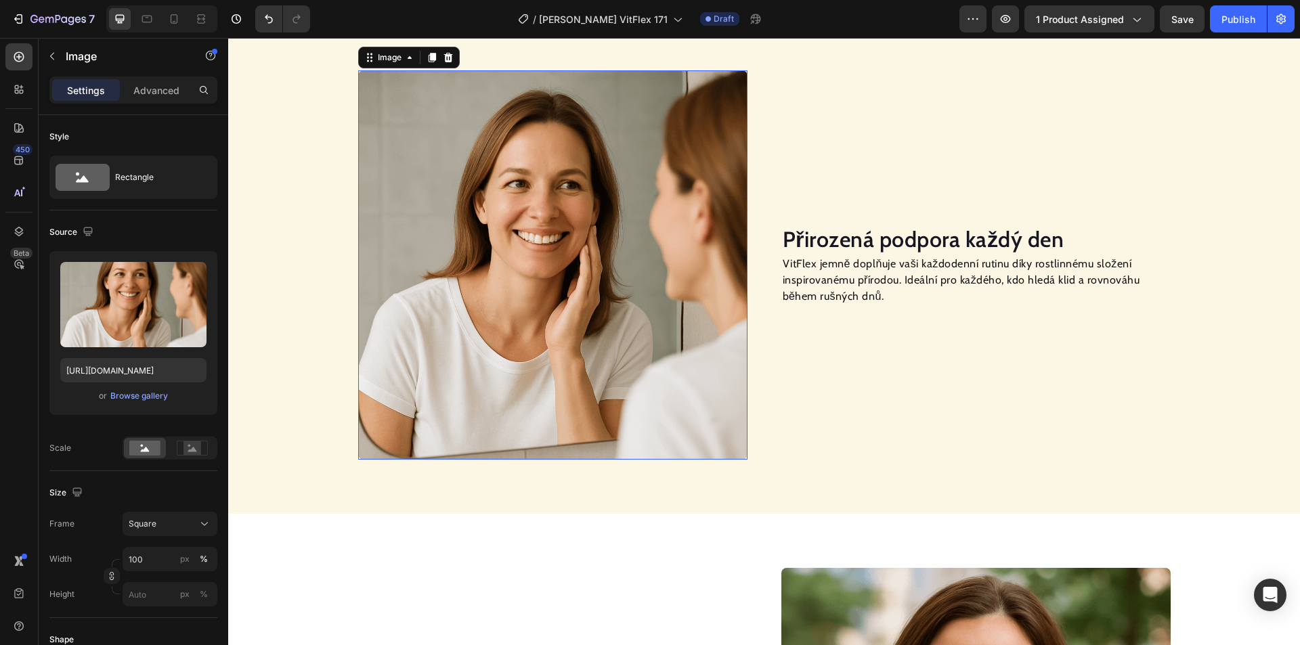
scroll to position [865, 0]
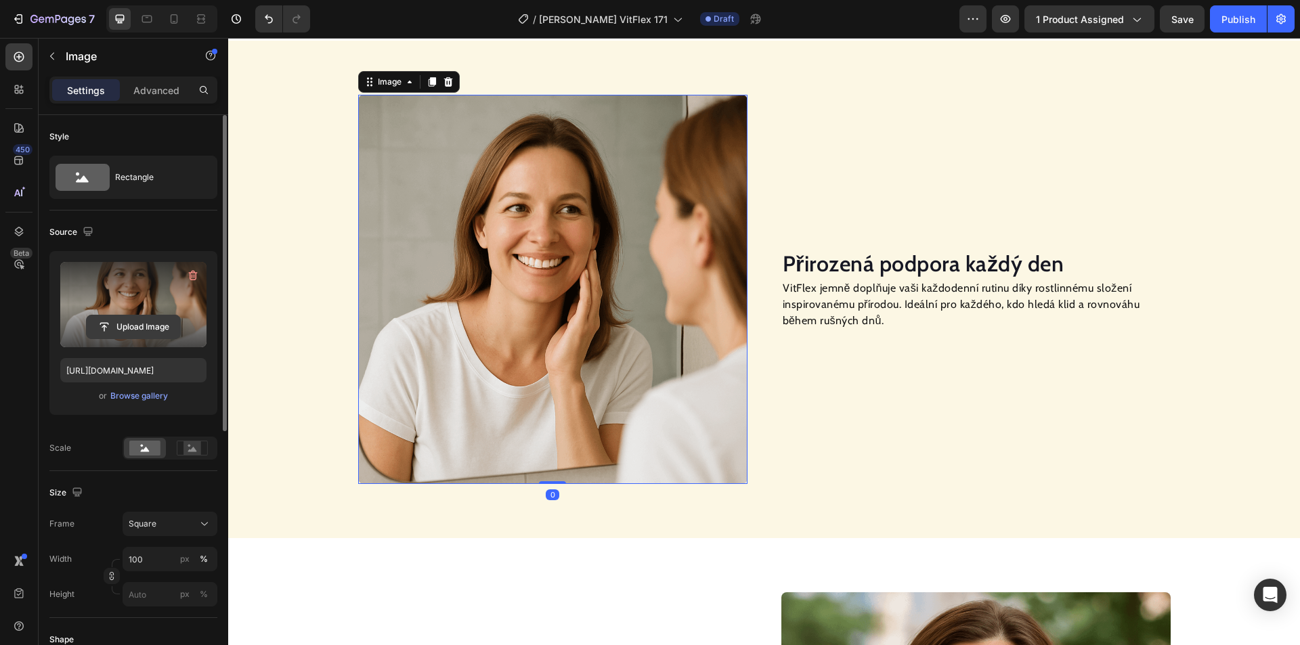
click at [127, 320] on input "file" at bounding box center [133, 326] width 93 height 23
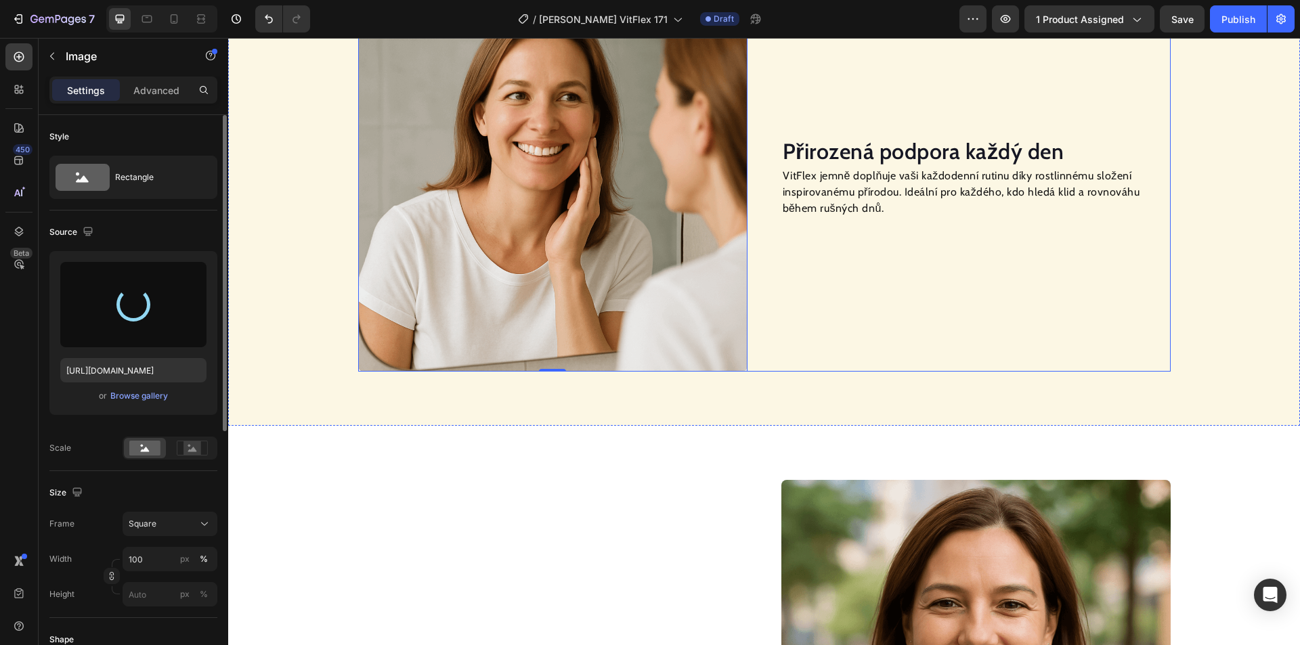
scroll to position [1000, 0]
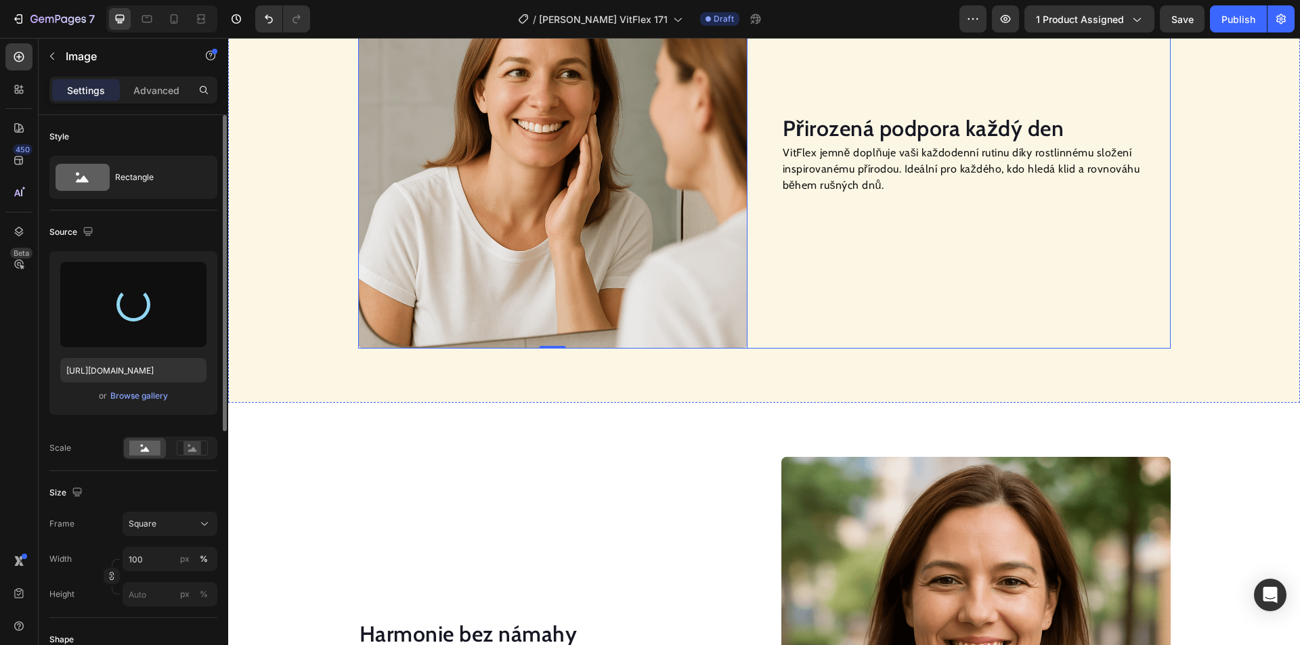
type input "[URL][DOMAIN_NAME]"
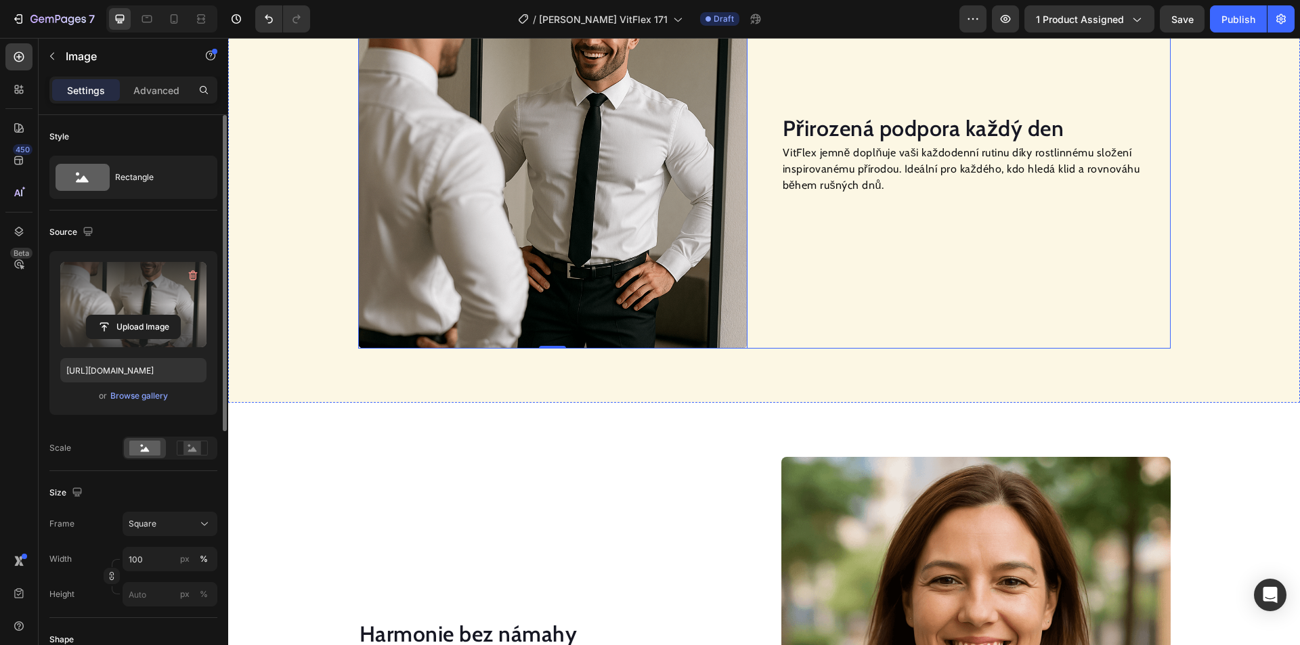
scroll to position [1339, 0]
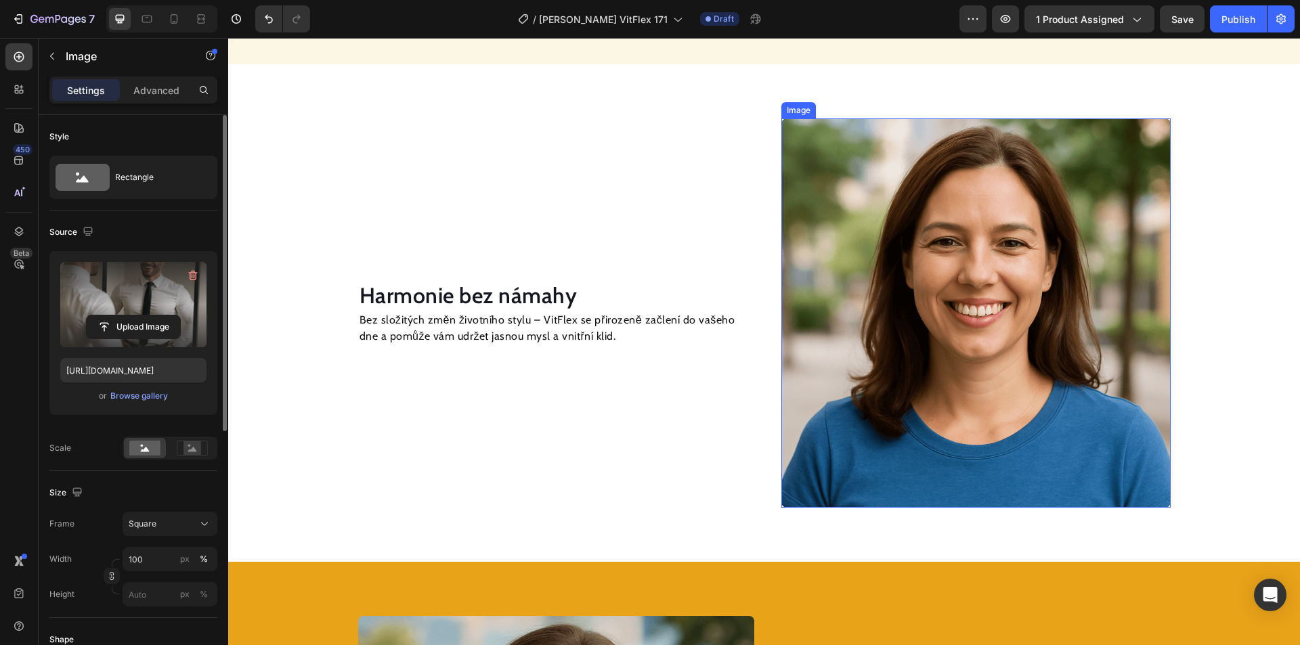
click at [906, 307] on img at bounding box center [975, 312] width 389 height 389
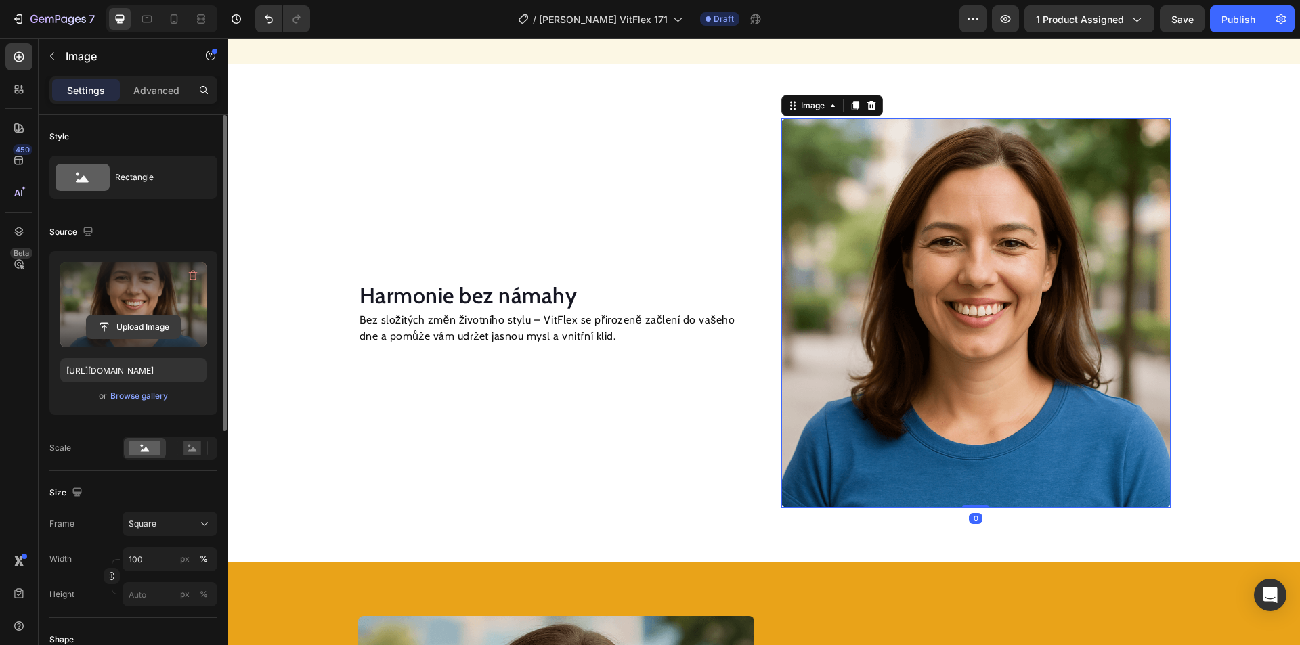
click at [162, 325] on input "file" at bounding box center [133, 326] width 93 height 23
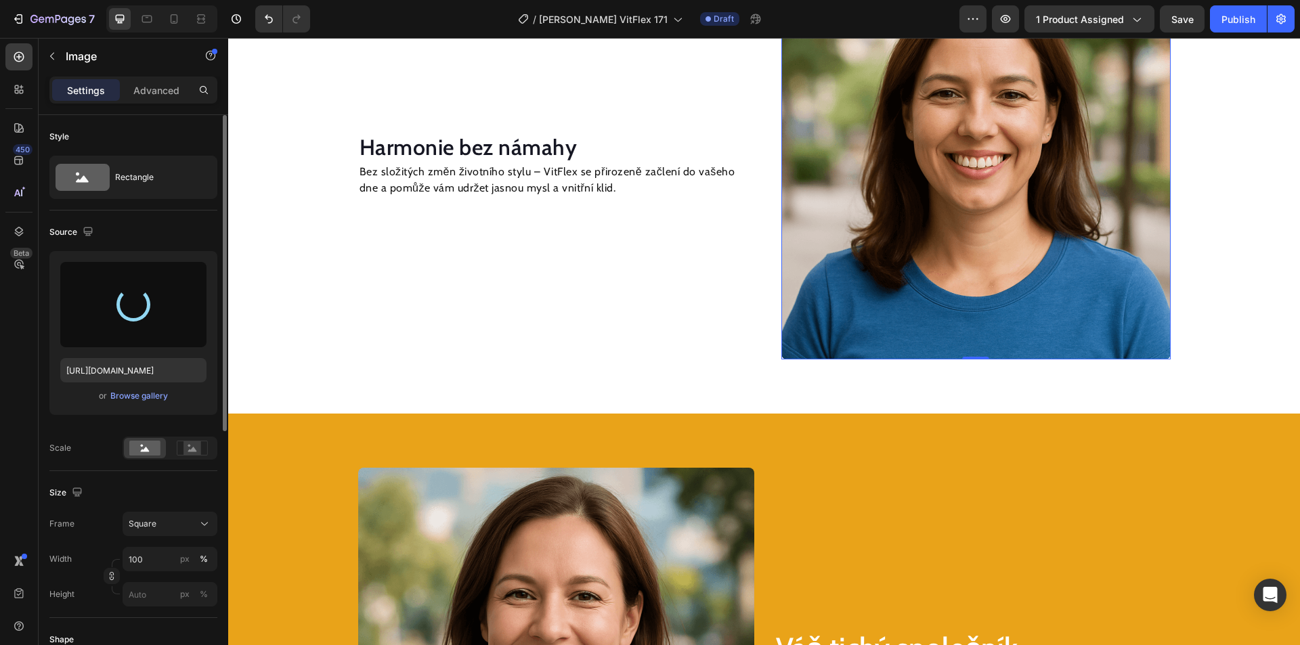
scroll to position [1542, 0]
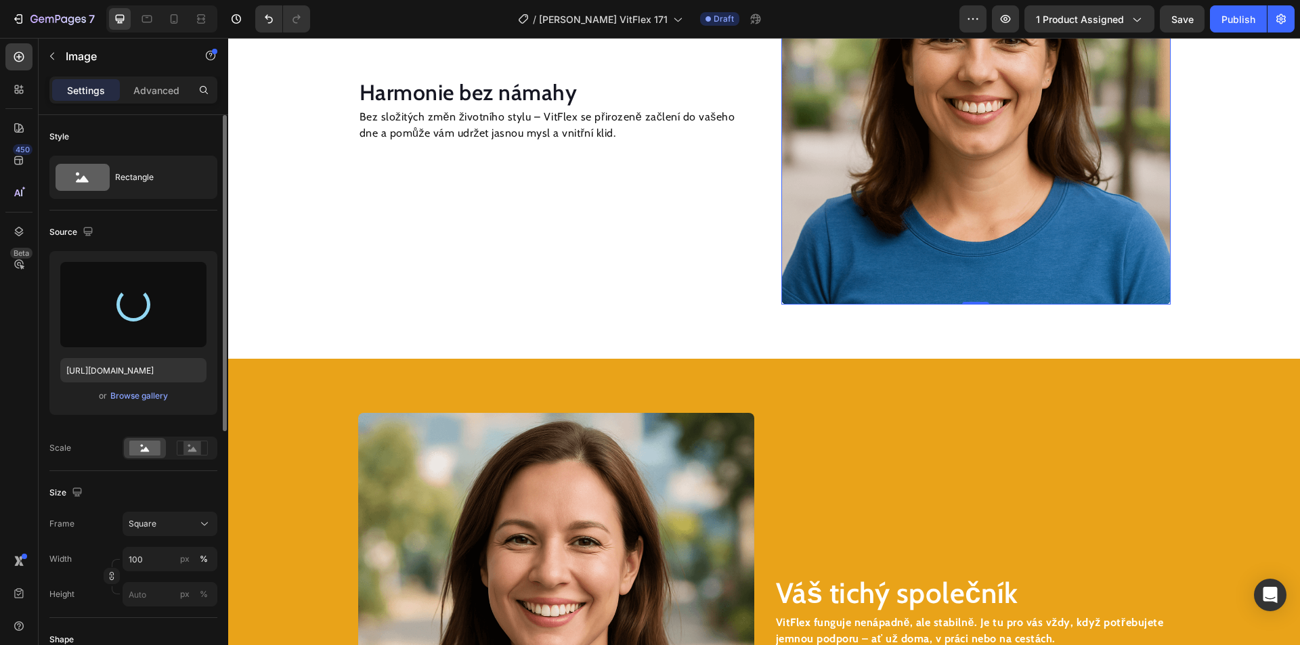
type input "[URL][DOMAIN_NAME]"
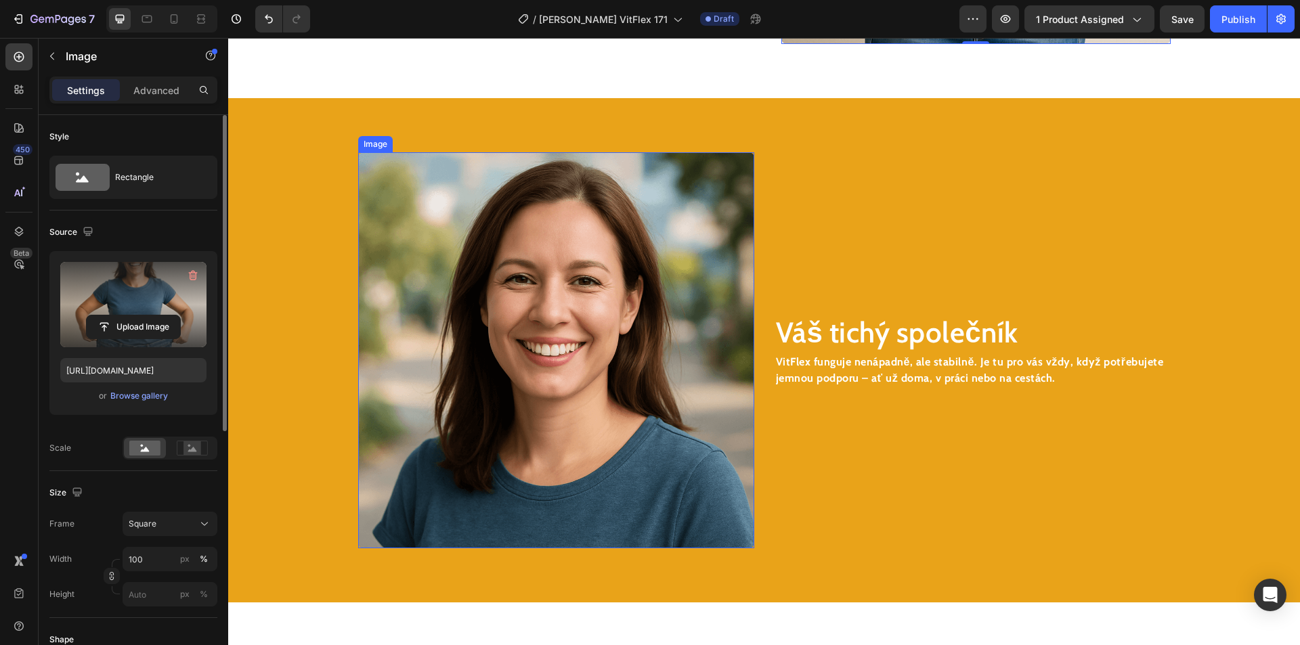
scroll to position [1880, 0]
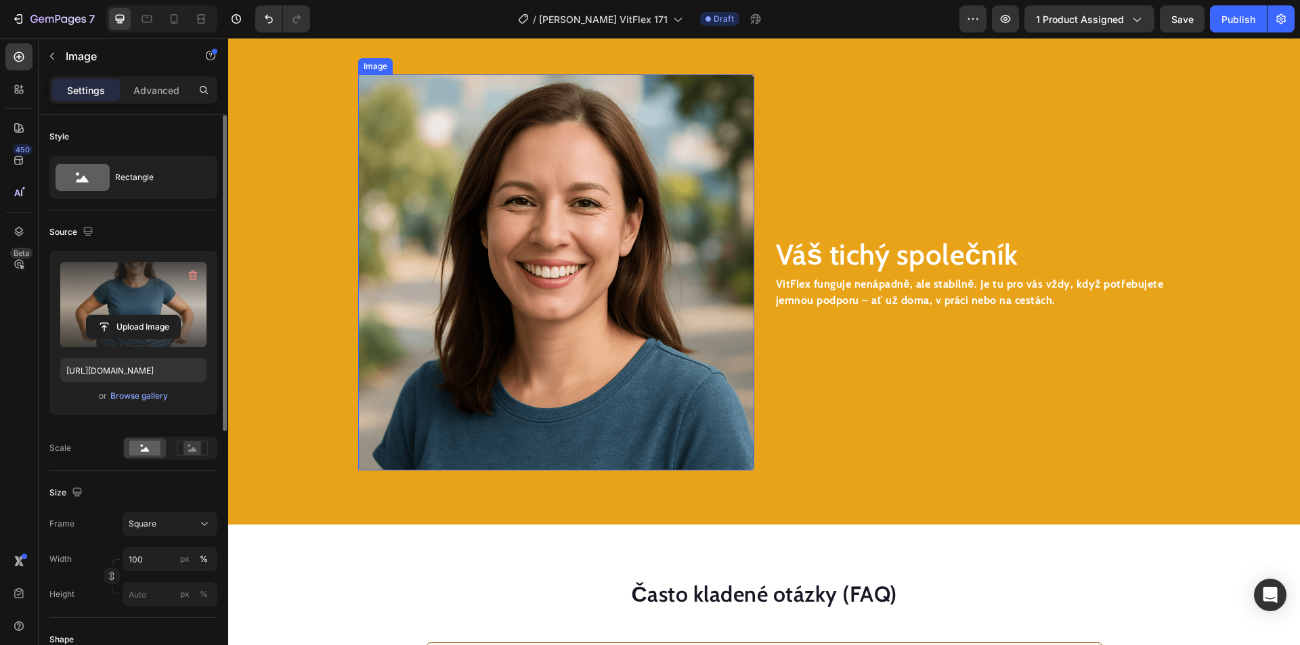
click at [576, 280] on img at bounding box center [556, 272] width 396 height 396
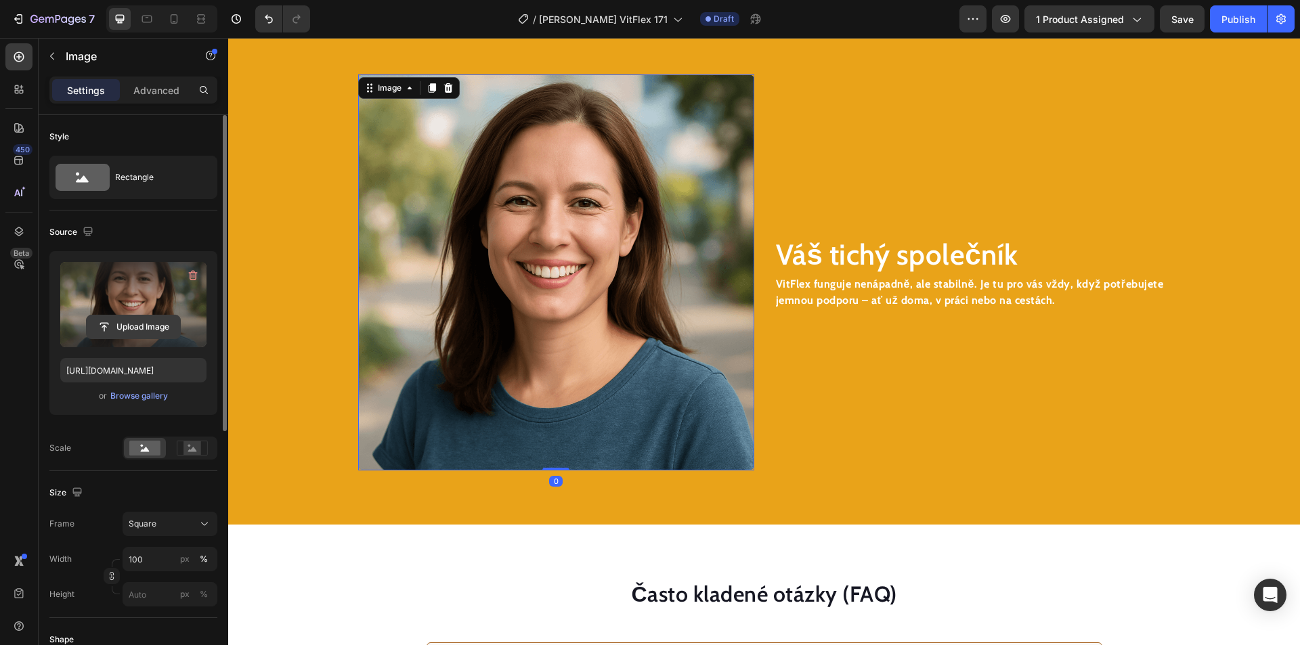
click at [167, 326] on input "file" at bounding box center [133, 326] width 93 height 23
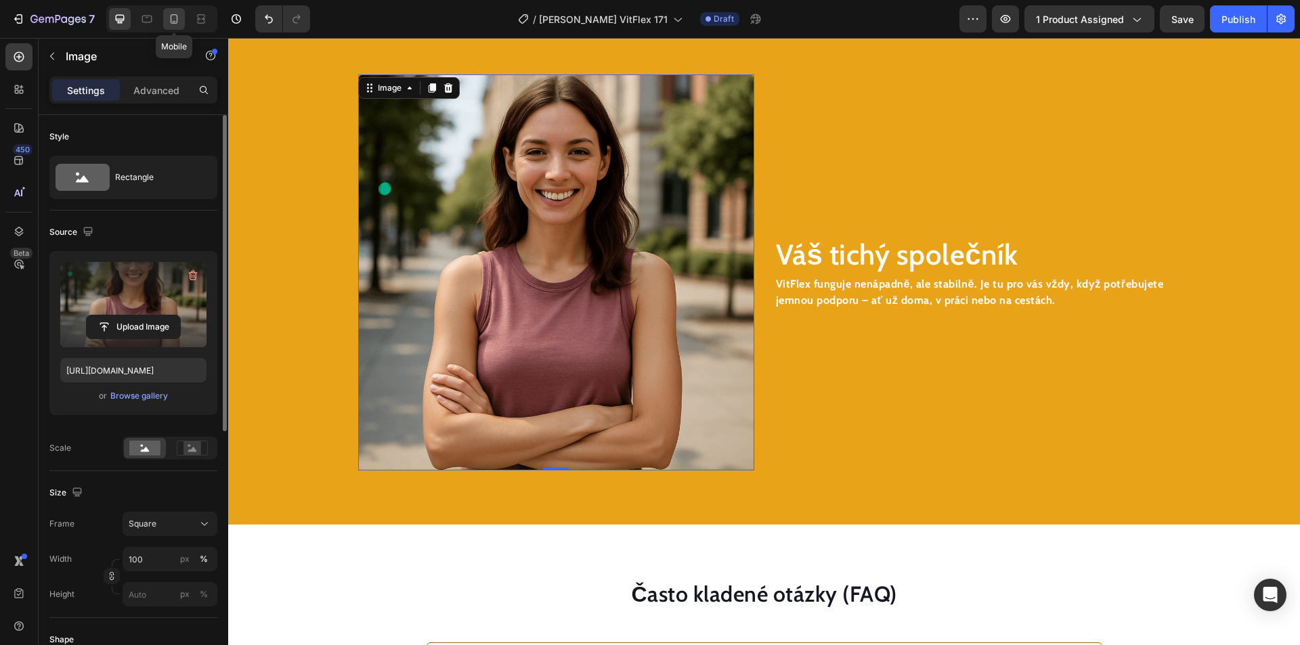
click at [166, 12] on div at bounding box center [174, 19] width 22 height 22
type input "[URL][DOMAIN_NAME]"
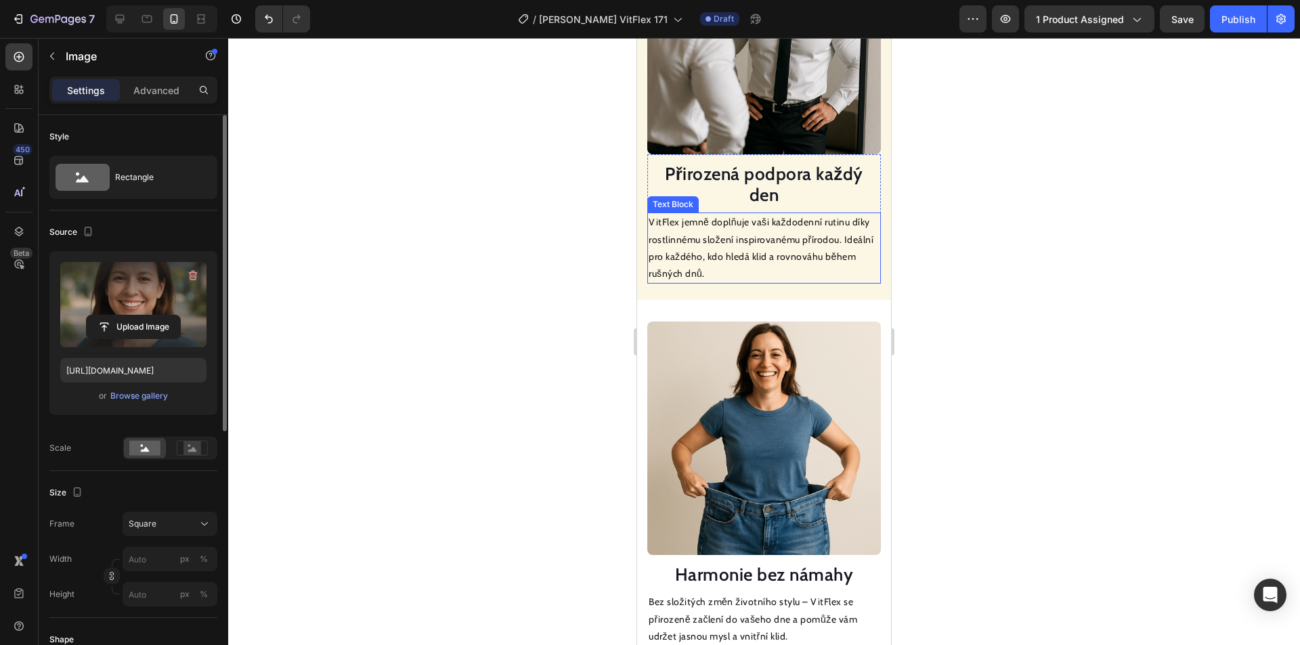
scroll to position [833, 0]
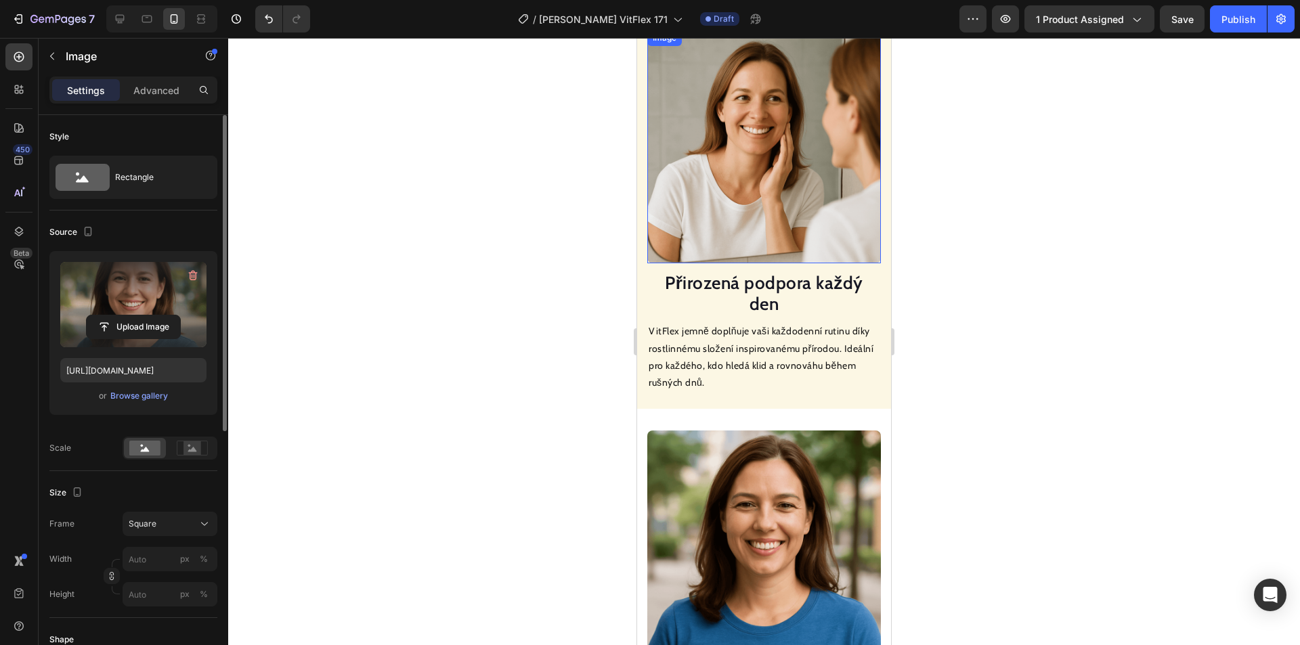
click at [775, 196] on img at bounding box center [764, 147] width 234 height 234
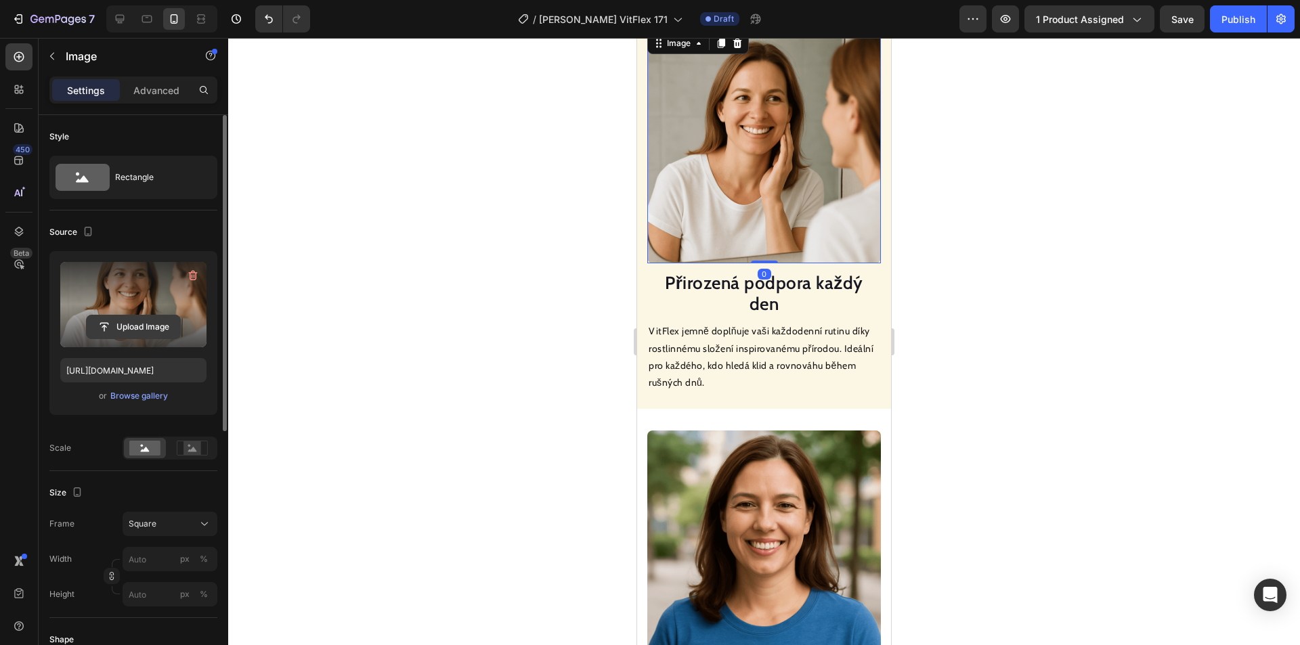
click at [146, 321] on input "file" at bounding box center [133, 326] width 93 height 23
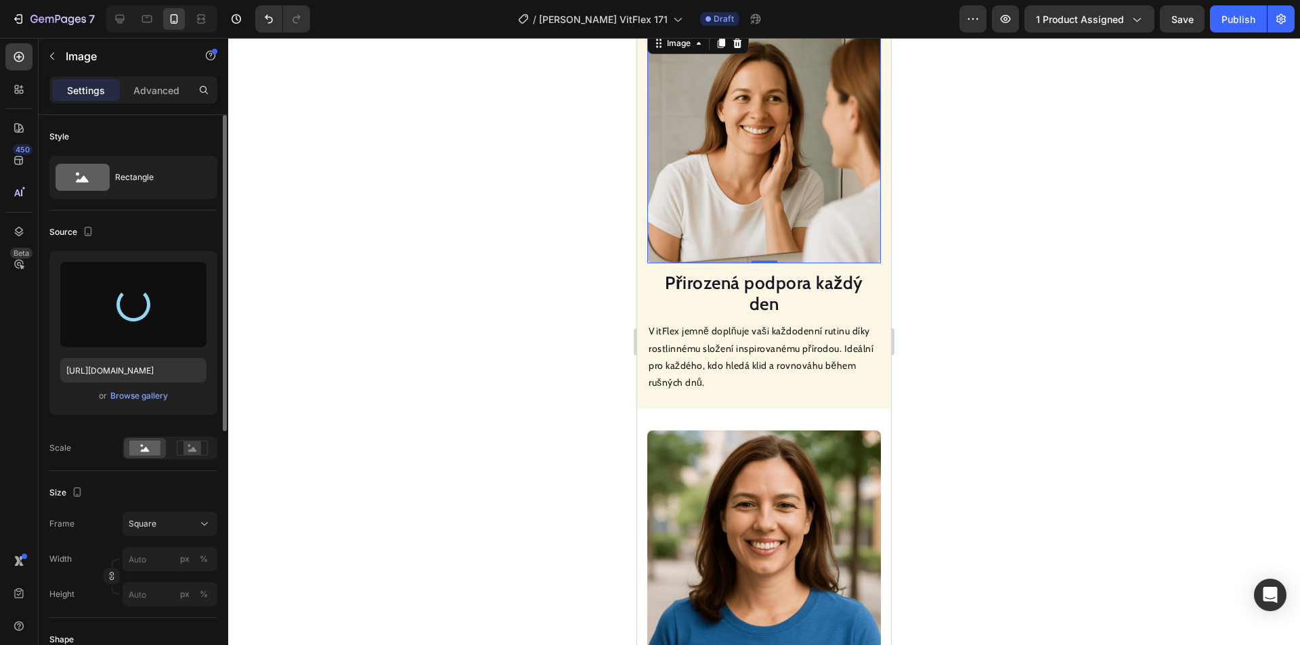
type input "[URL][DOMAIN_NAME]"
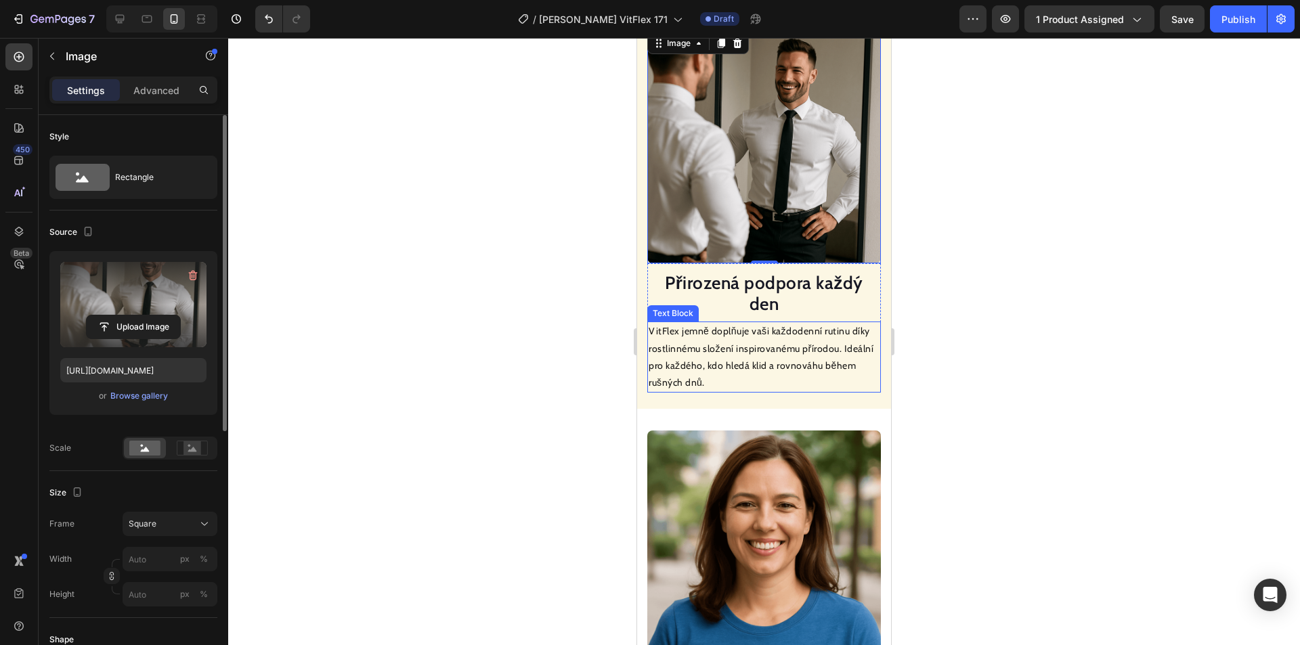
scroll to position [1239, 0]
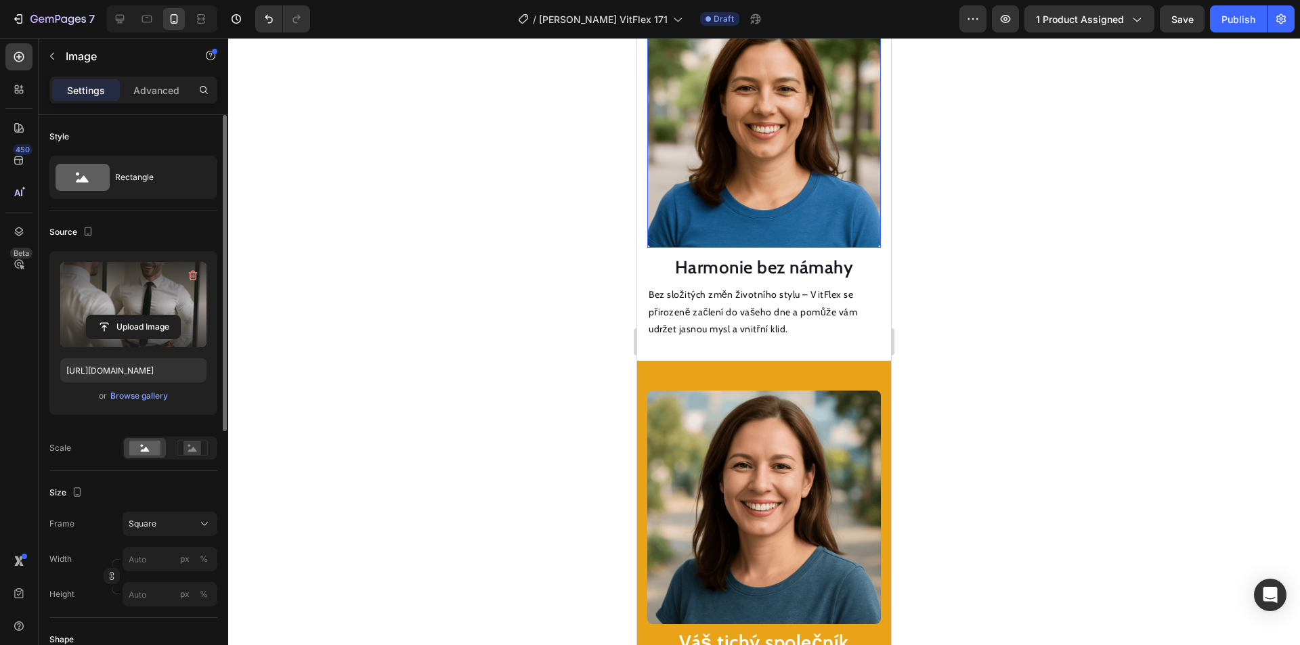
click at [740, 161] on img at bounding box center [764, 131] width 234 height 234
click at [134, 327] on input "file" at bounding box center [133, 326] width 93 height 23
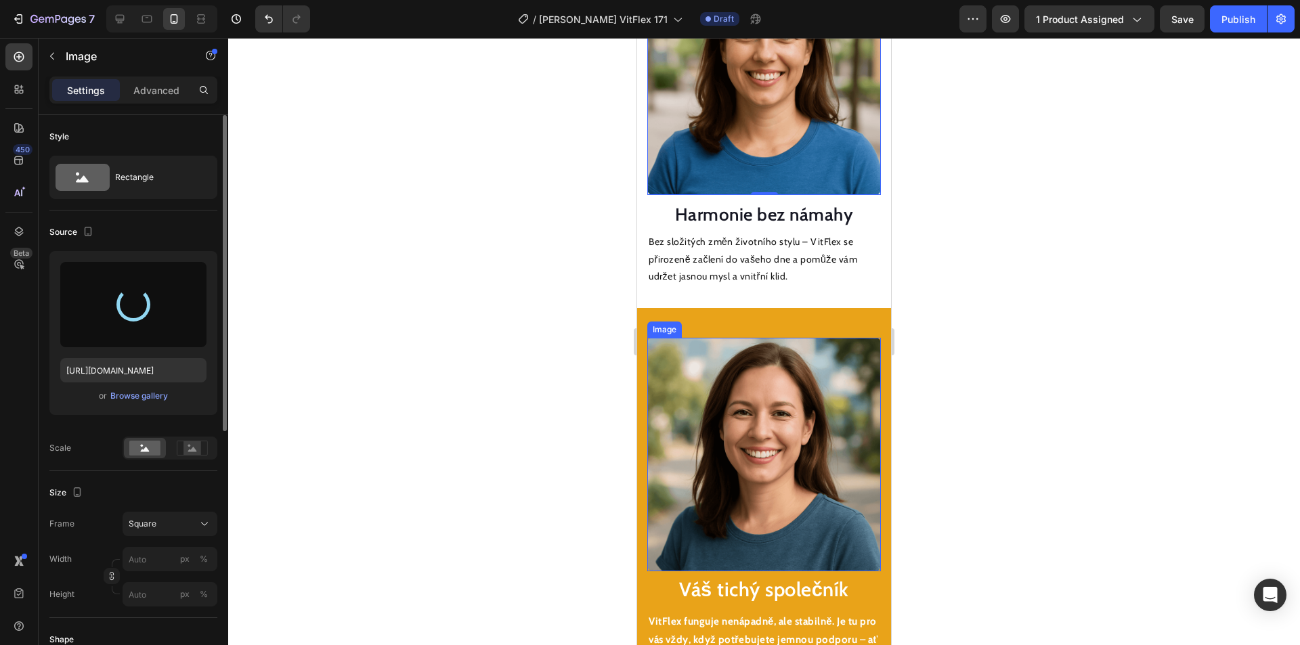
type input "[URL][DOMAIN_NAME]"
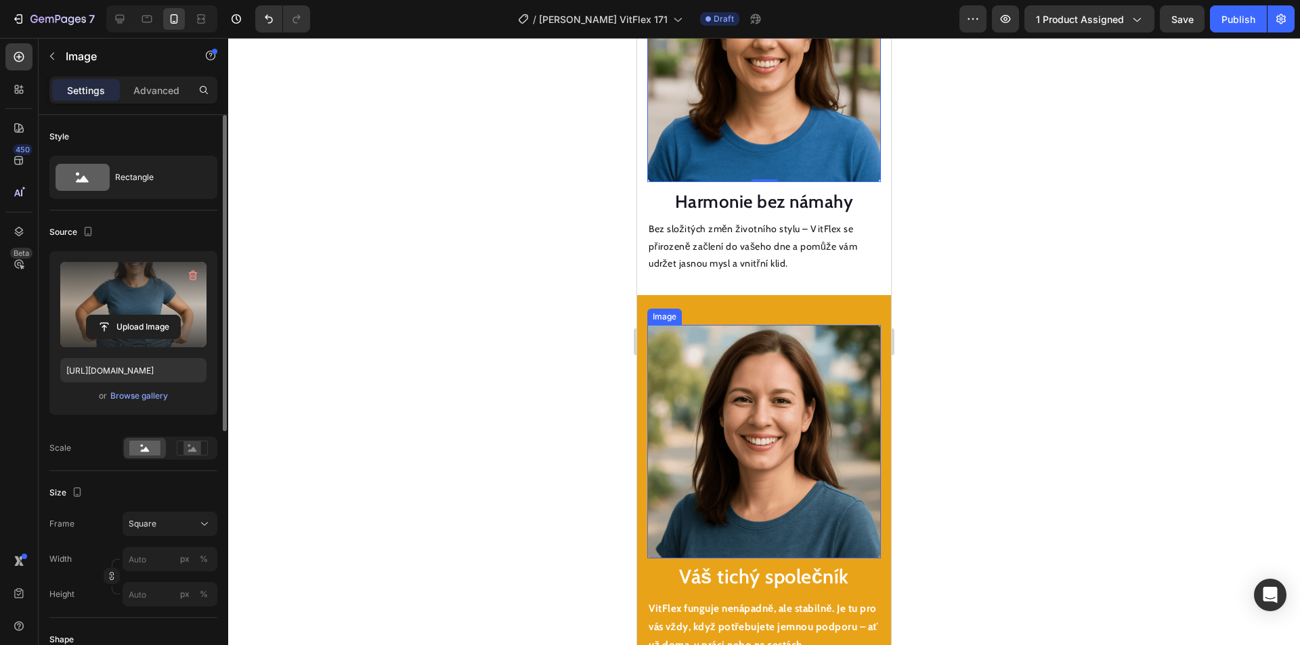
scroll to position [1374, 0]
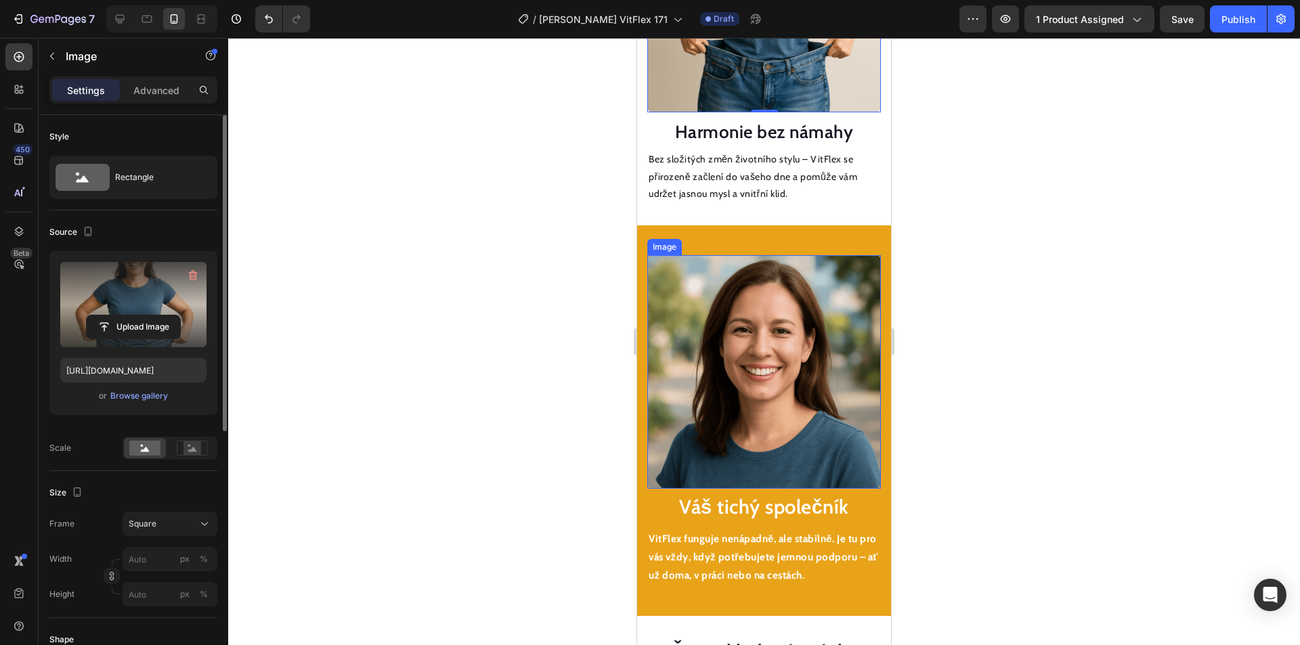
click at [734, 288] on img at bounding box center [764, 372] width 234 height 234
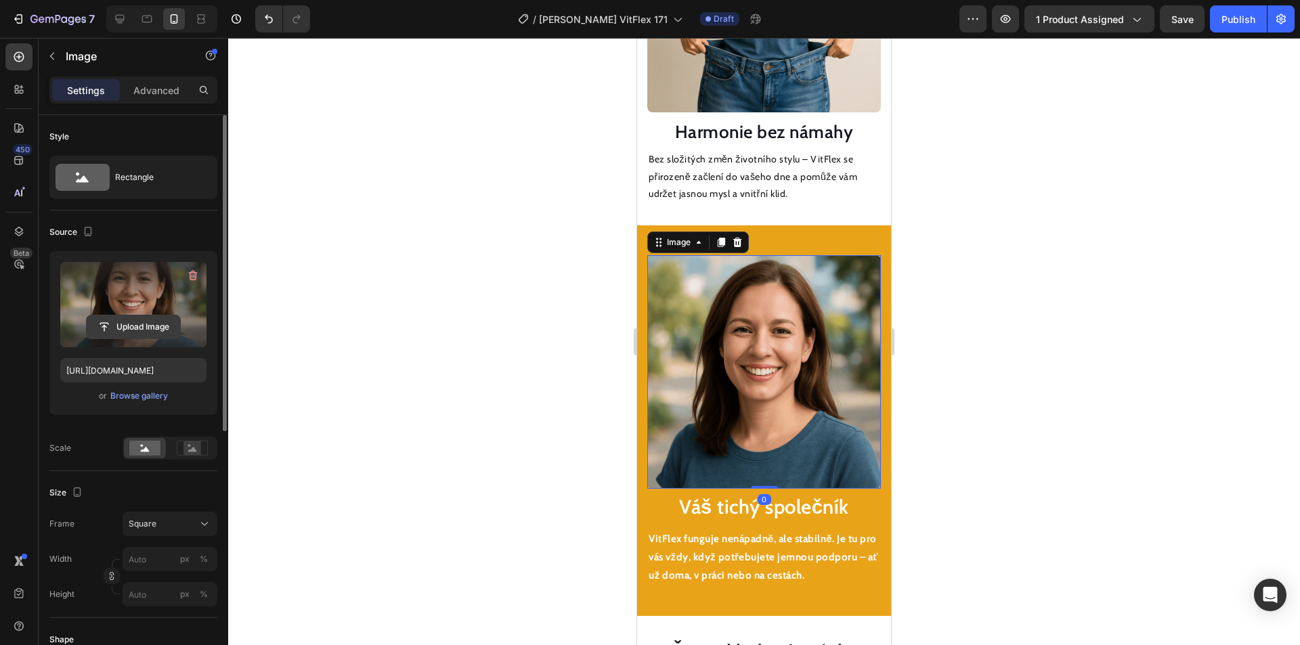
click at [139, 324] on input "file" at bounding box center [133, 326] width 93 height 23
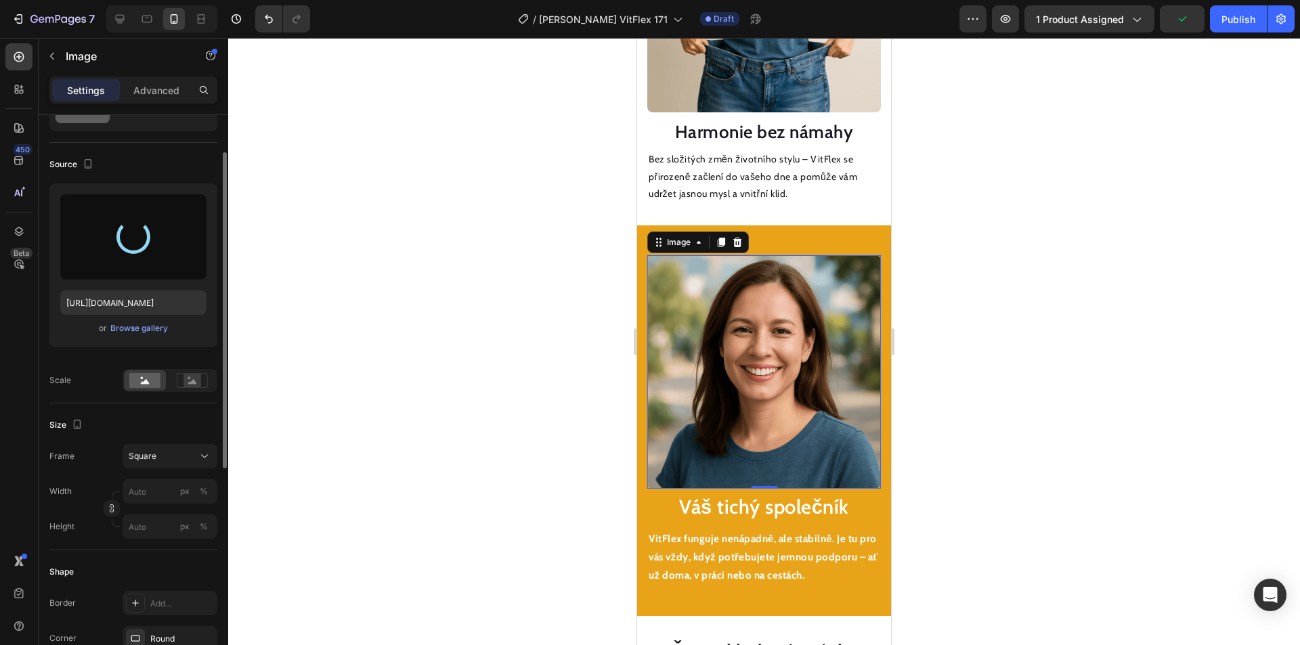
type input "[URL][DOMAIN_NAME]"
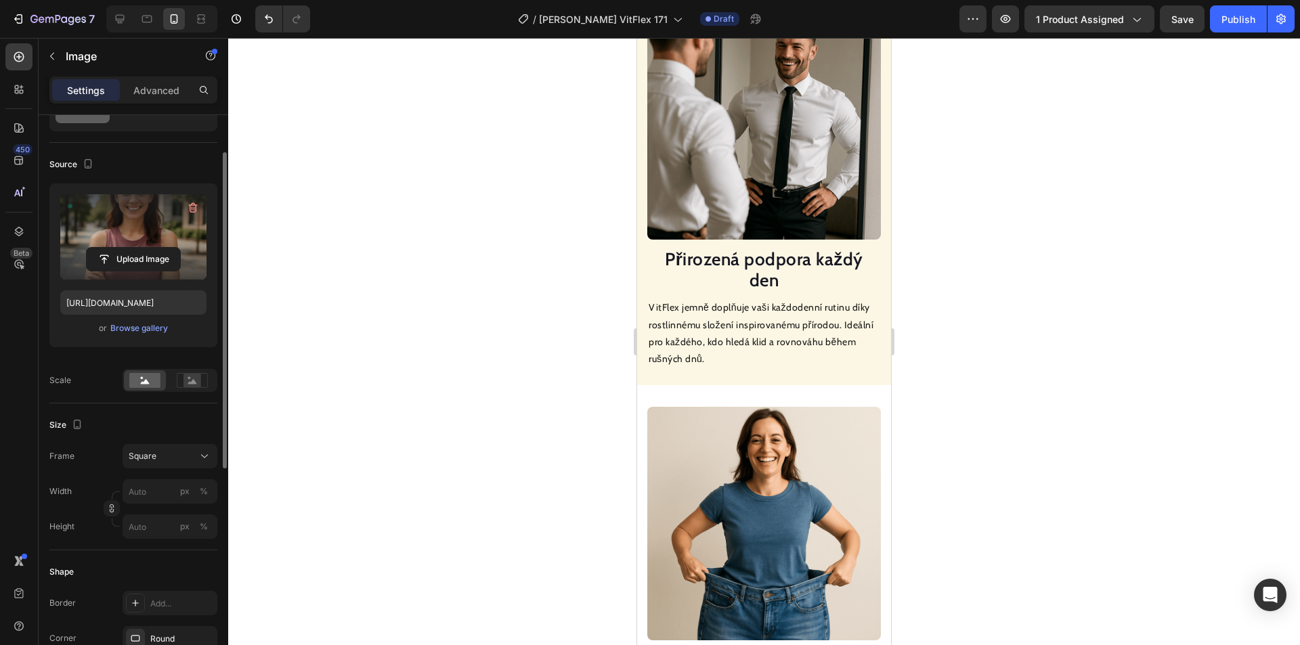
scroll to position [629, 0]
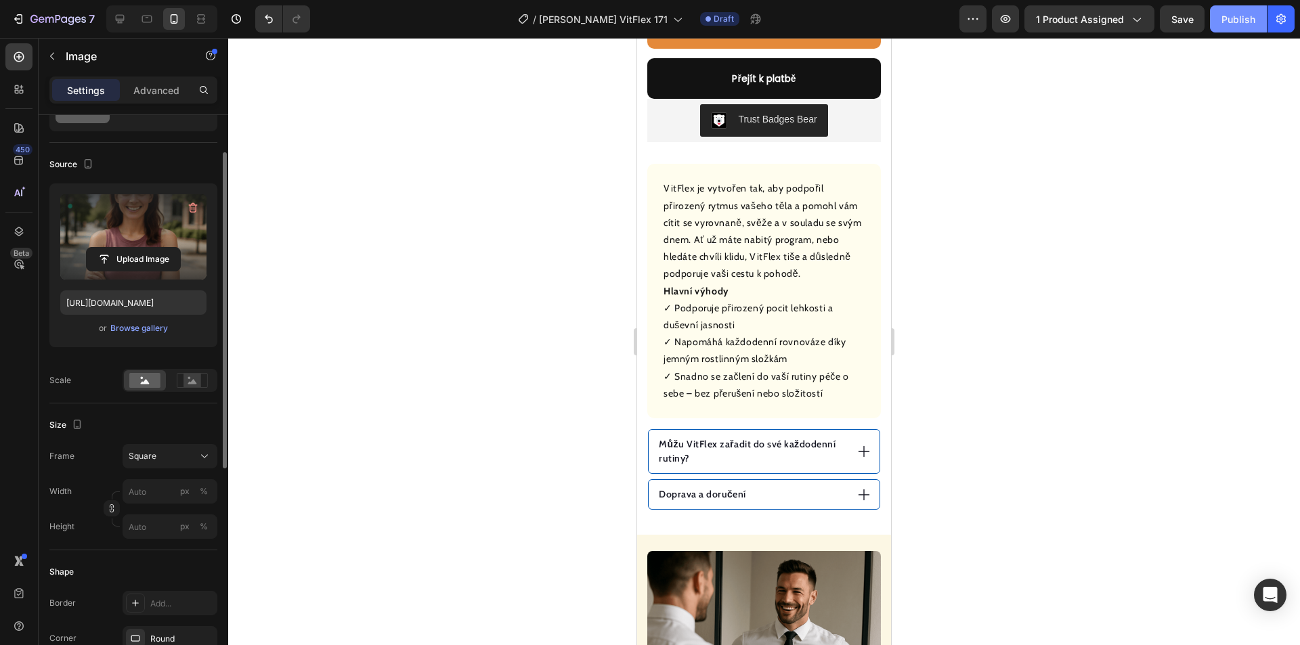
click at [1229, 21] on div "Publish" at bounding box center [1238, 19] width 34 height 14
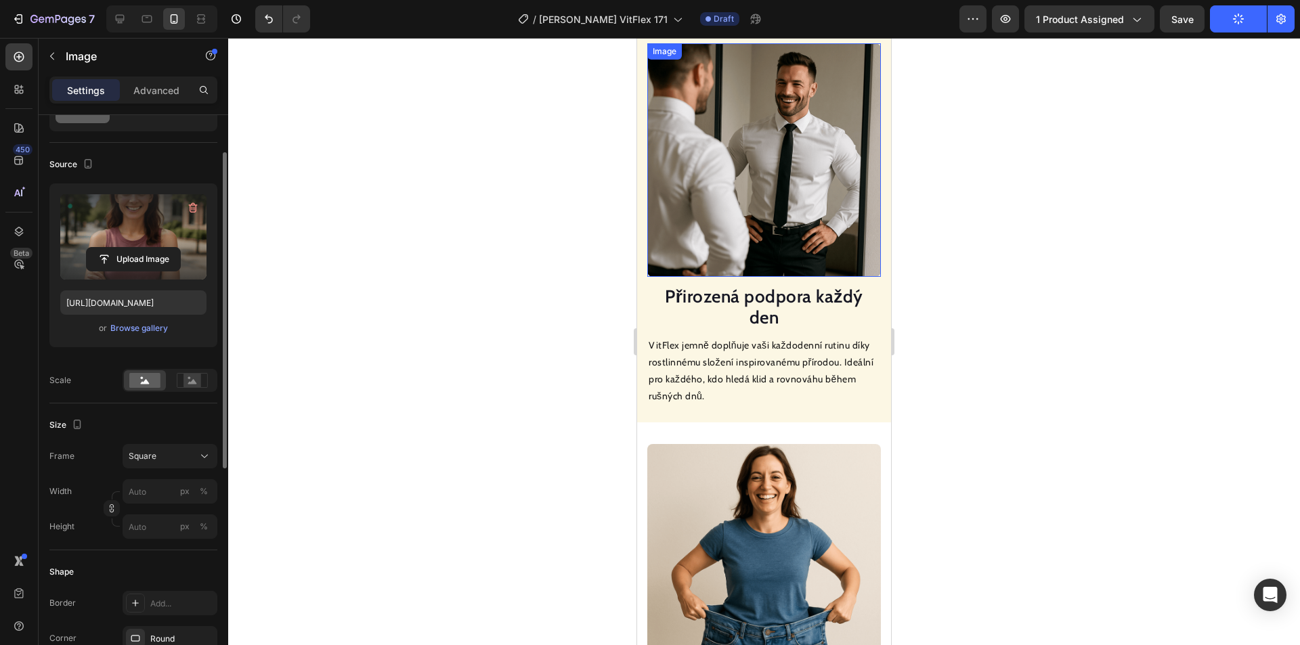
scroll to position [1103, 0]
